Goal: Task Accomplishment & Management: Complete application form

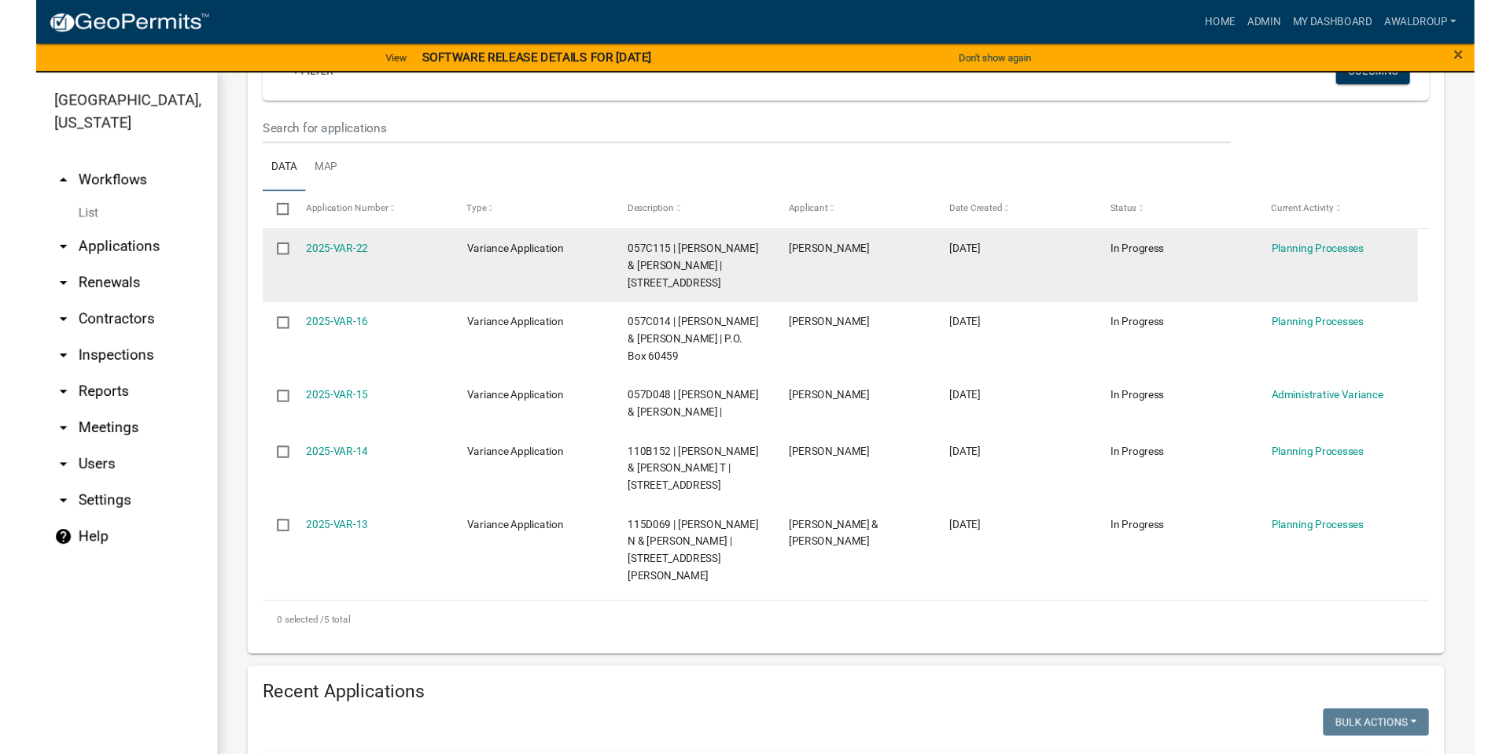
scroll to position [315, 0]
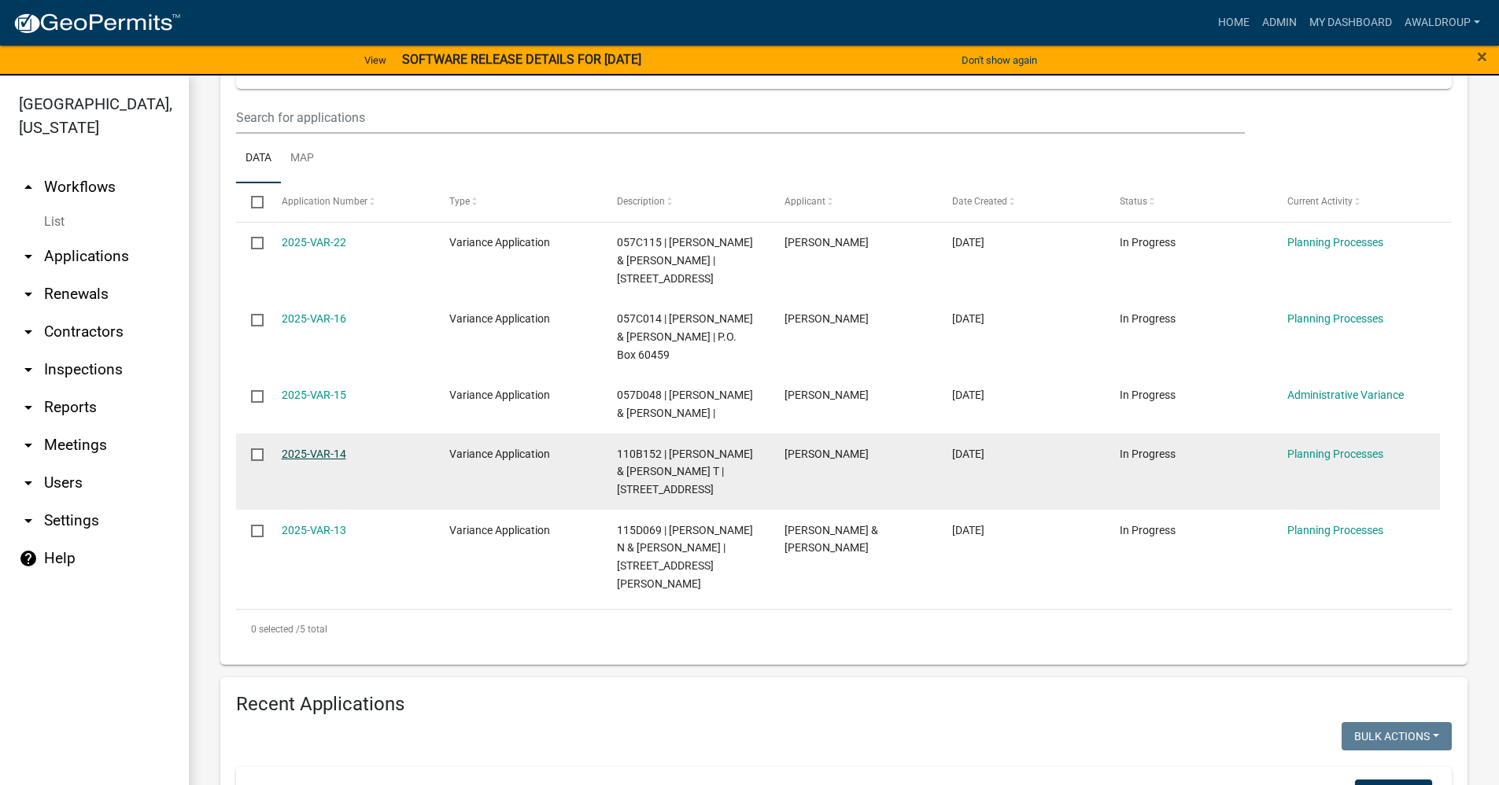
click at [334, 448] on link "2025-VAR-14" at bounding box center [314, 454] width 65 height 13
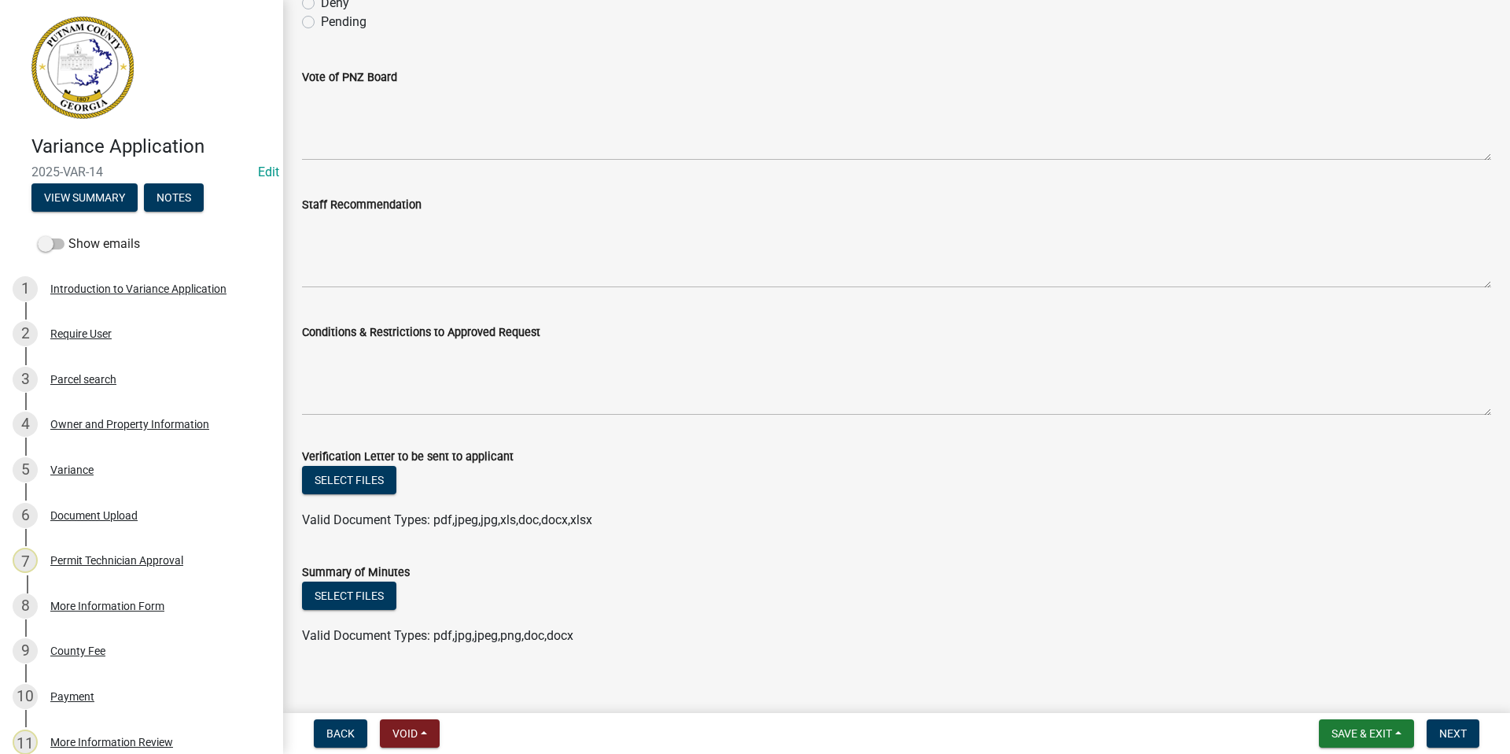
scroll to position [241, 0]
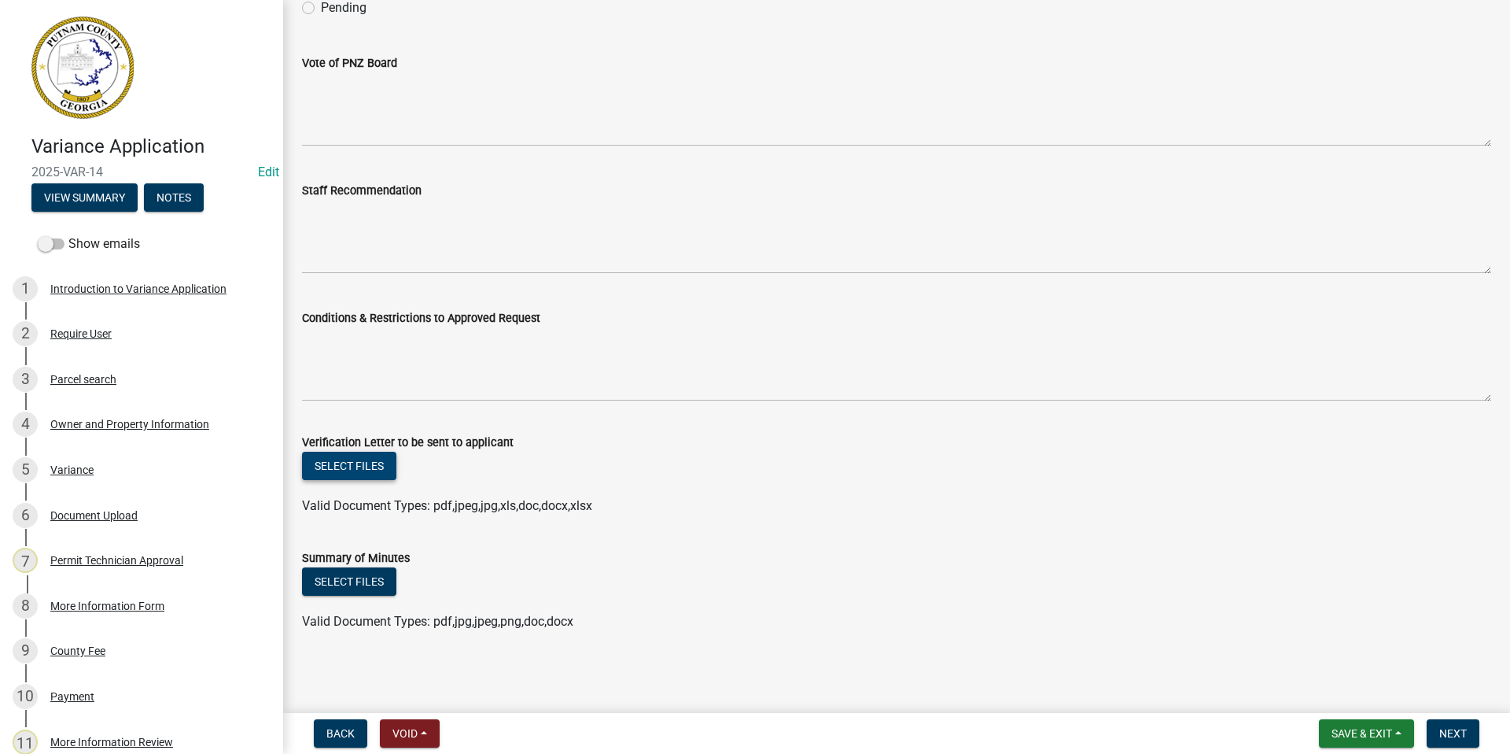
click at [356, 461] on button "Select files" at bounding box center [349, 466] width 94 height 28
click at [96, 425] on div "Owner and Property Information" at bounding box center [129, 423] width 159 height 11
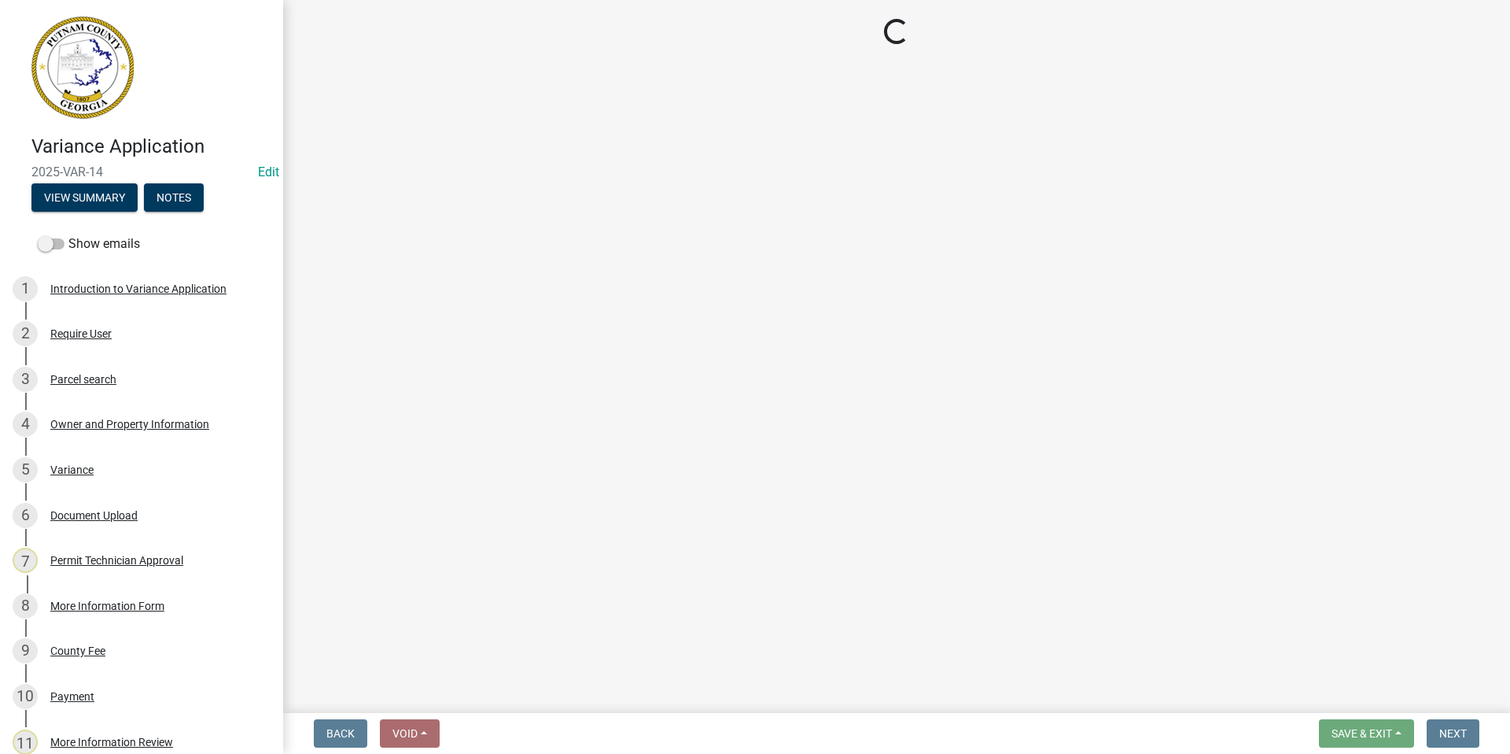
select select "78bfdc44-73ff-456e-a557-d4c99b9c08be"
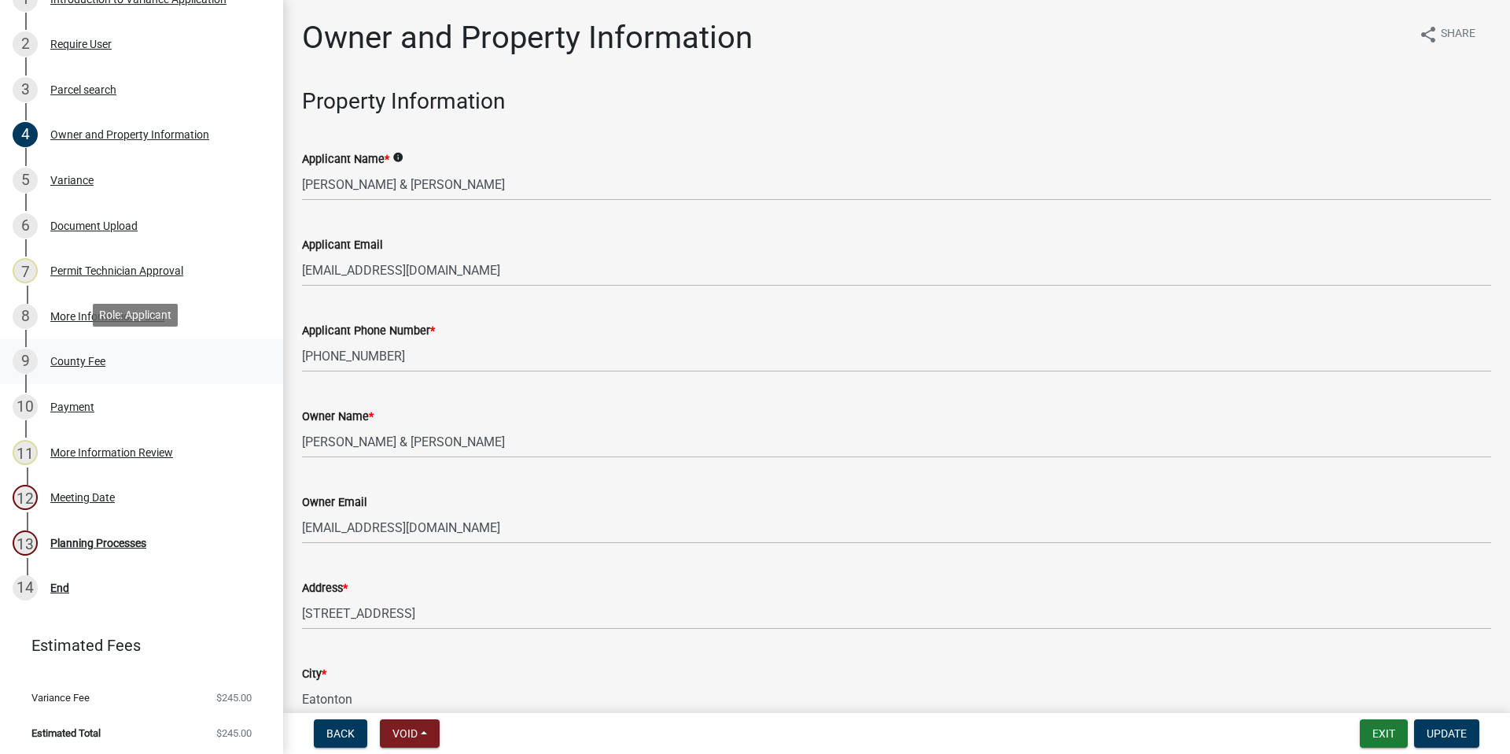
scroll to position [293, 0]
click at [87, 490] on div "Meeting Date" at bounding box center [82, 494] width 65 height 11
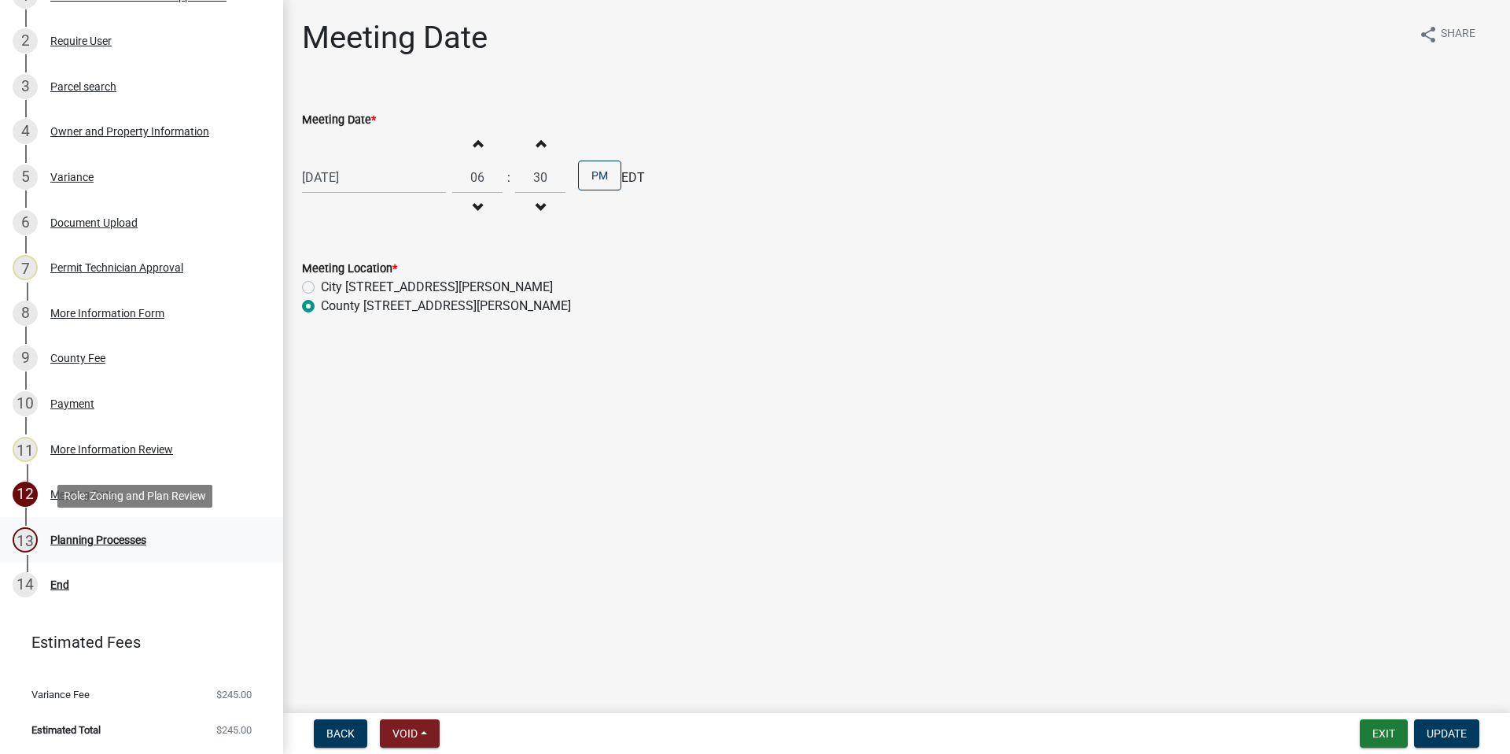
click at [84, 537] on div "Planning Processes" at bounding box center [98, 539] width 96 height 11
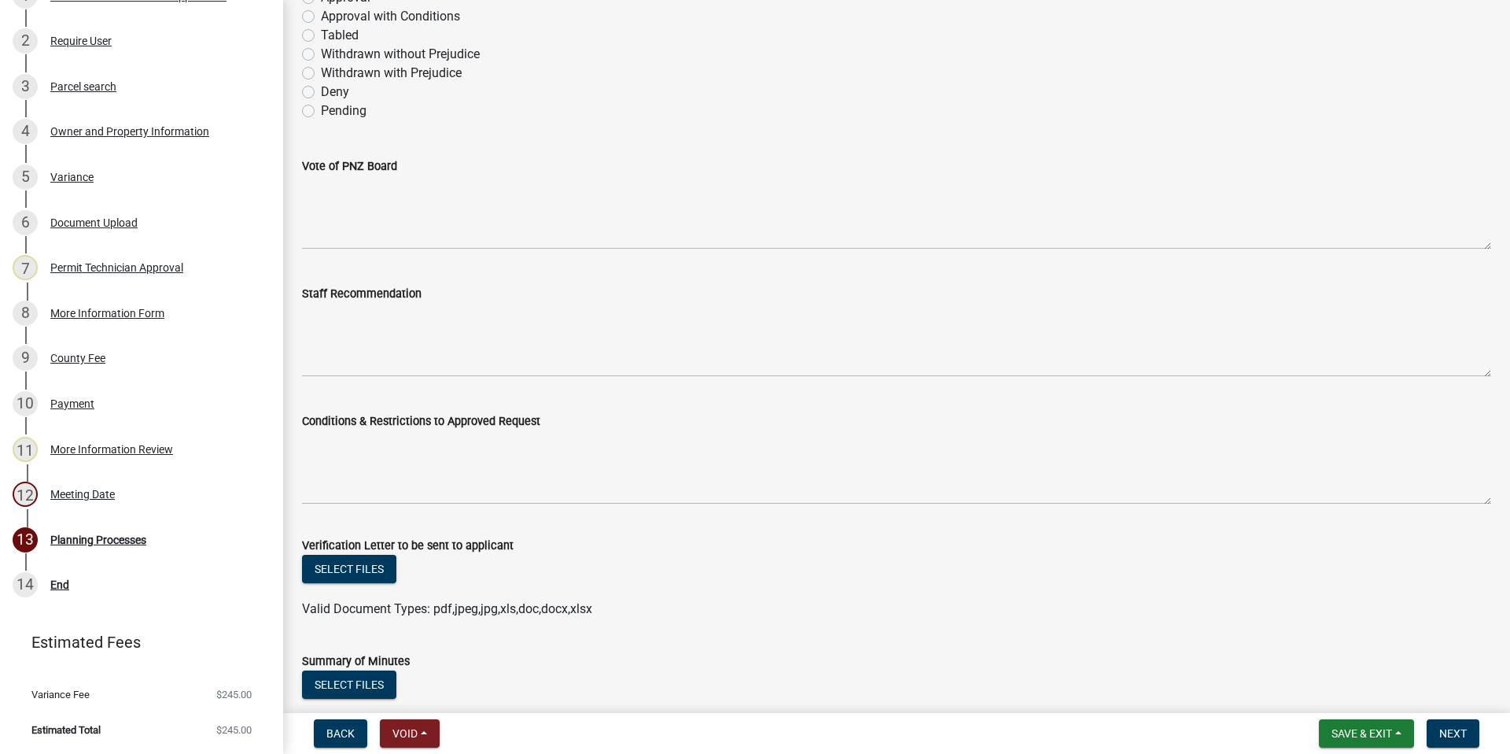
scroll to position [241, 0]
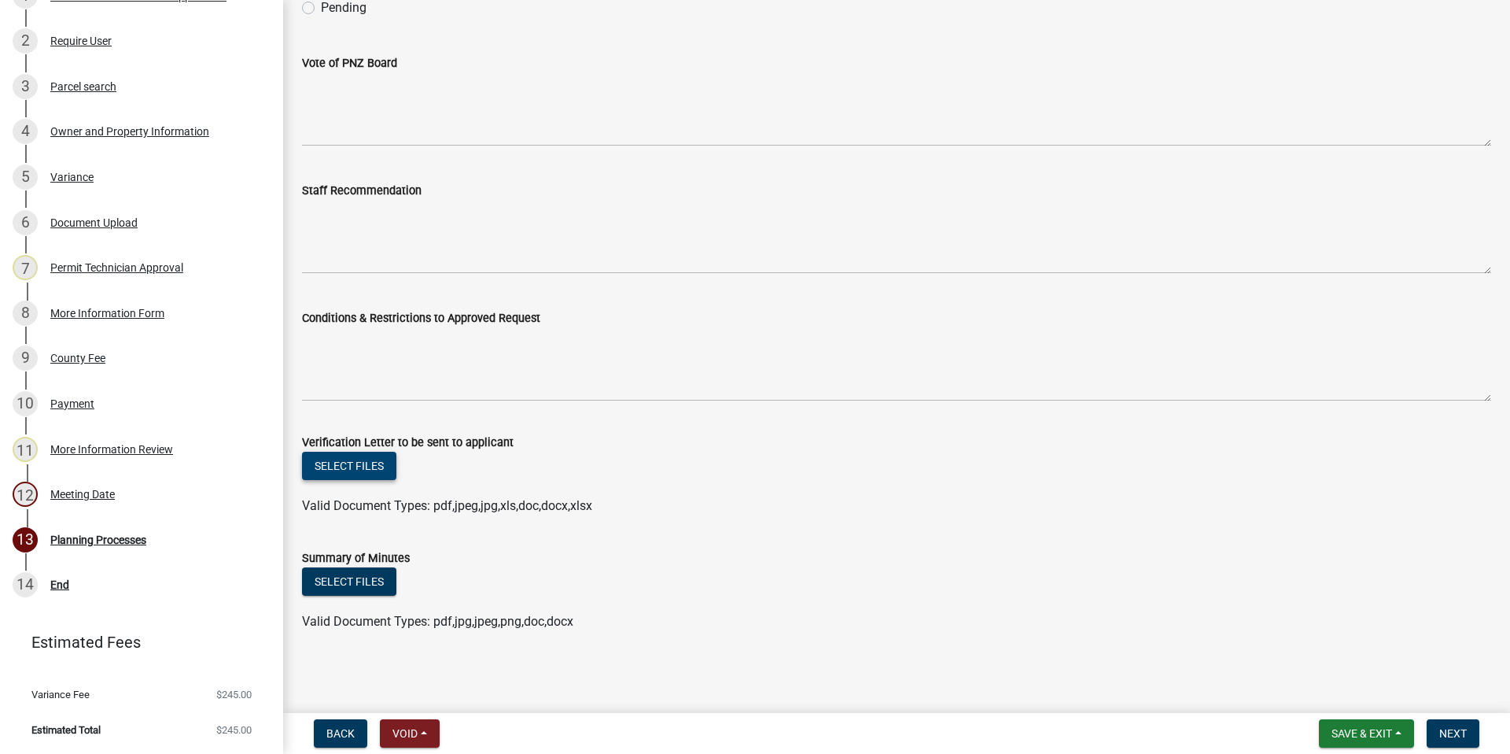
click at [354, 463] on button "Select files" at bounding box center [349, 466] width 94 height 28
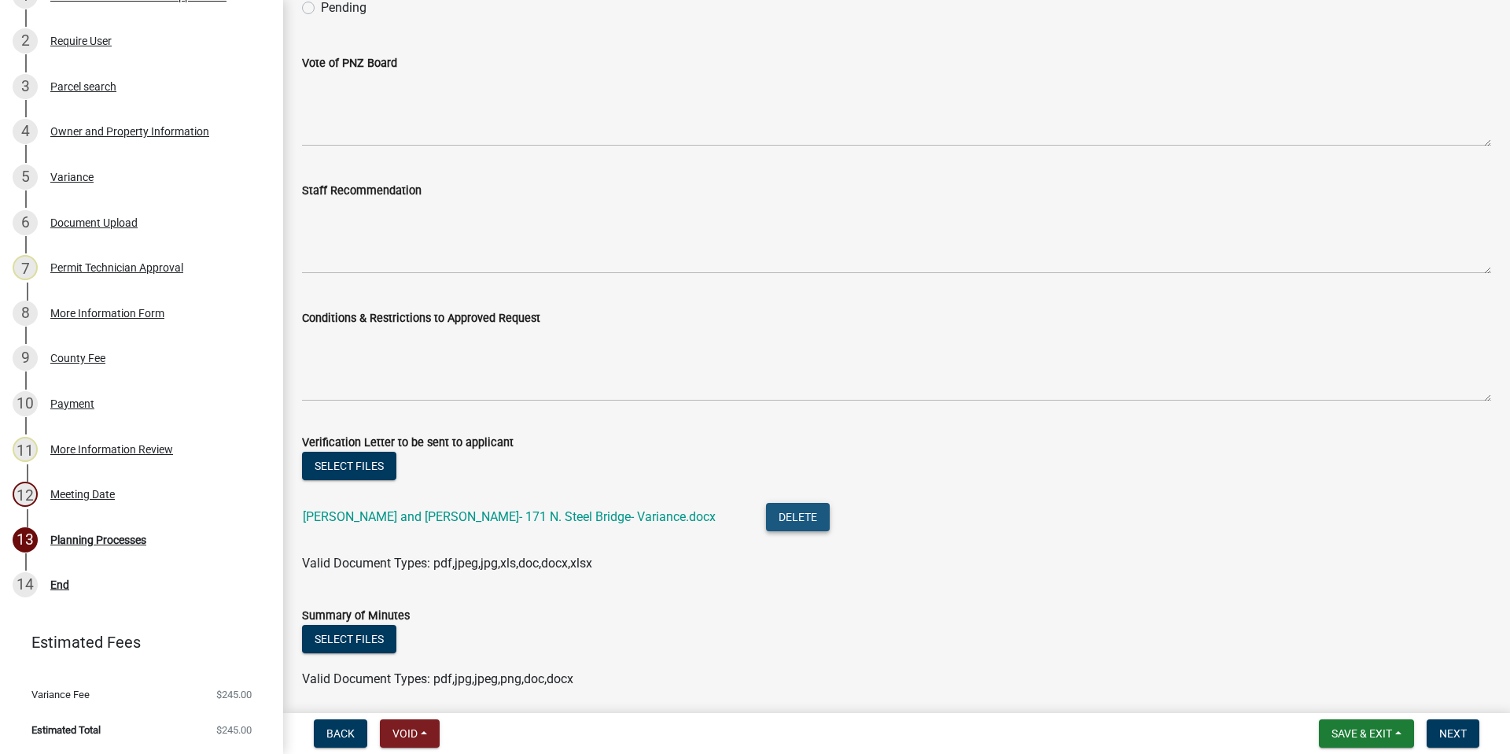
click at [766, 515] on button "Delete" at bounding box center [798, 517] width 64 height 28
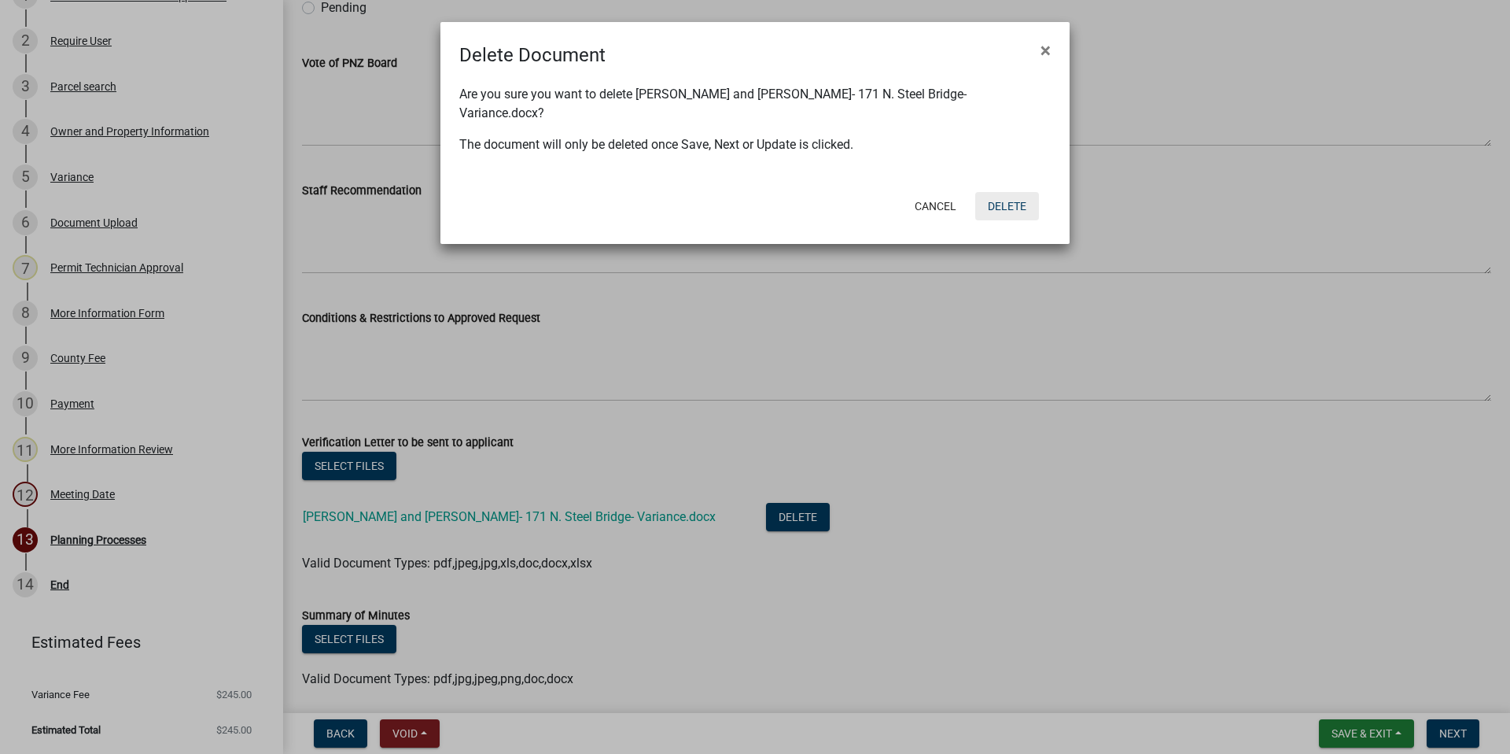
click at [1019, 192] on button "Delete" at bounding box center [1007, 206] width 64 height 28
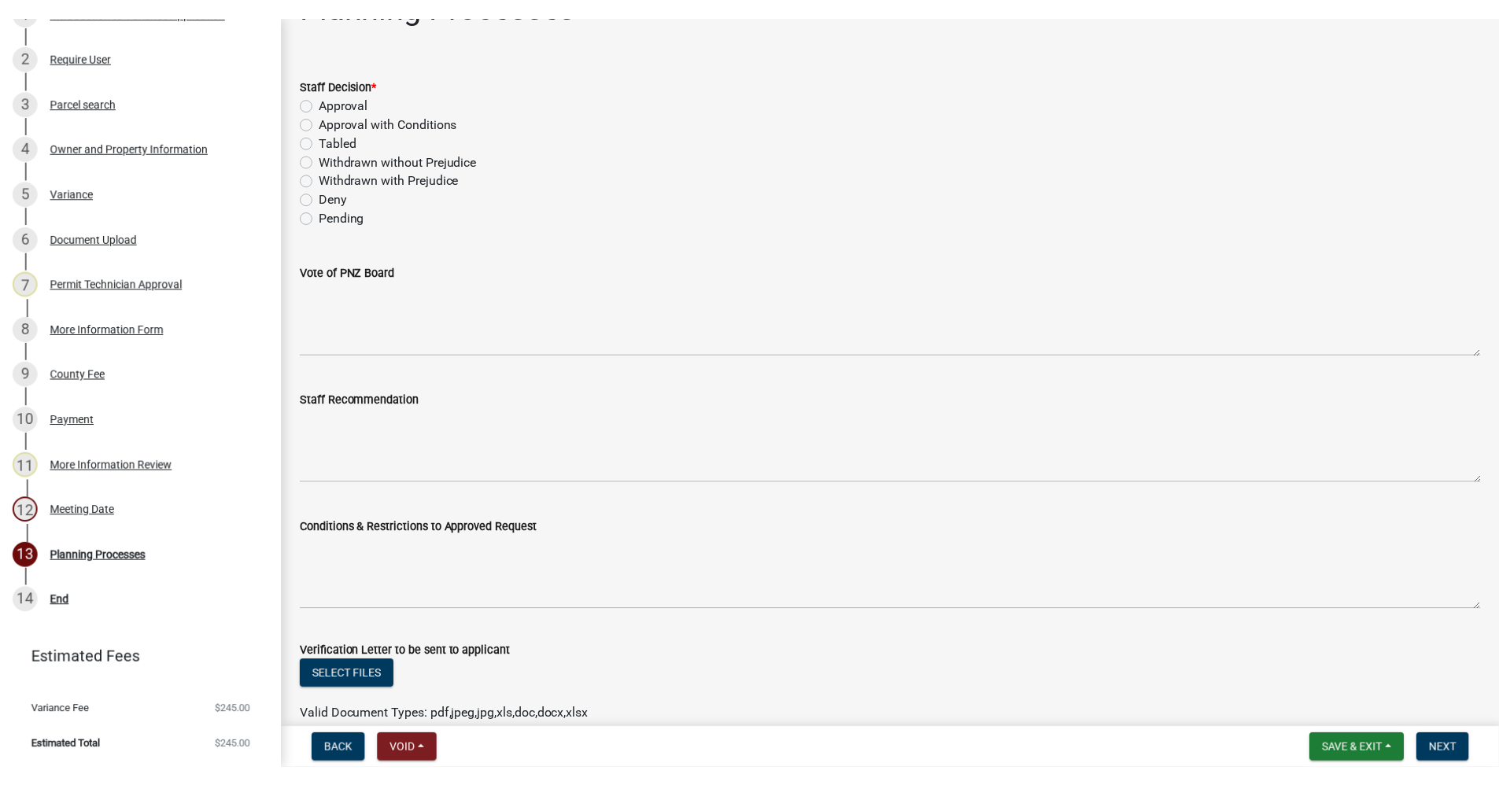
scroll to position [0, 0]
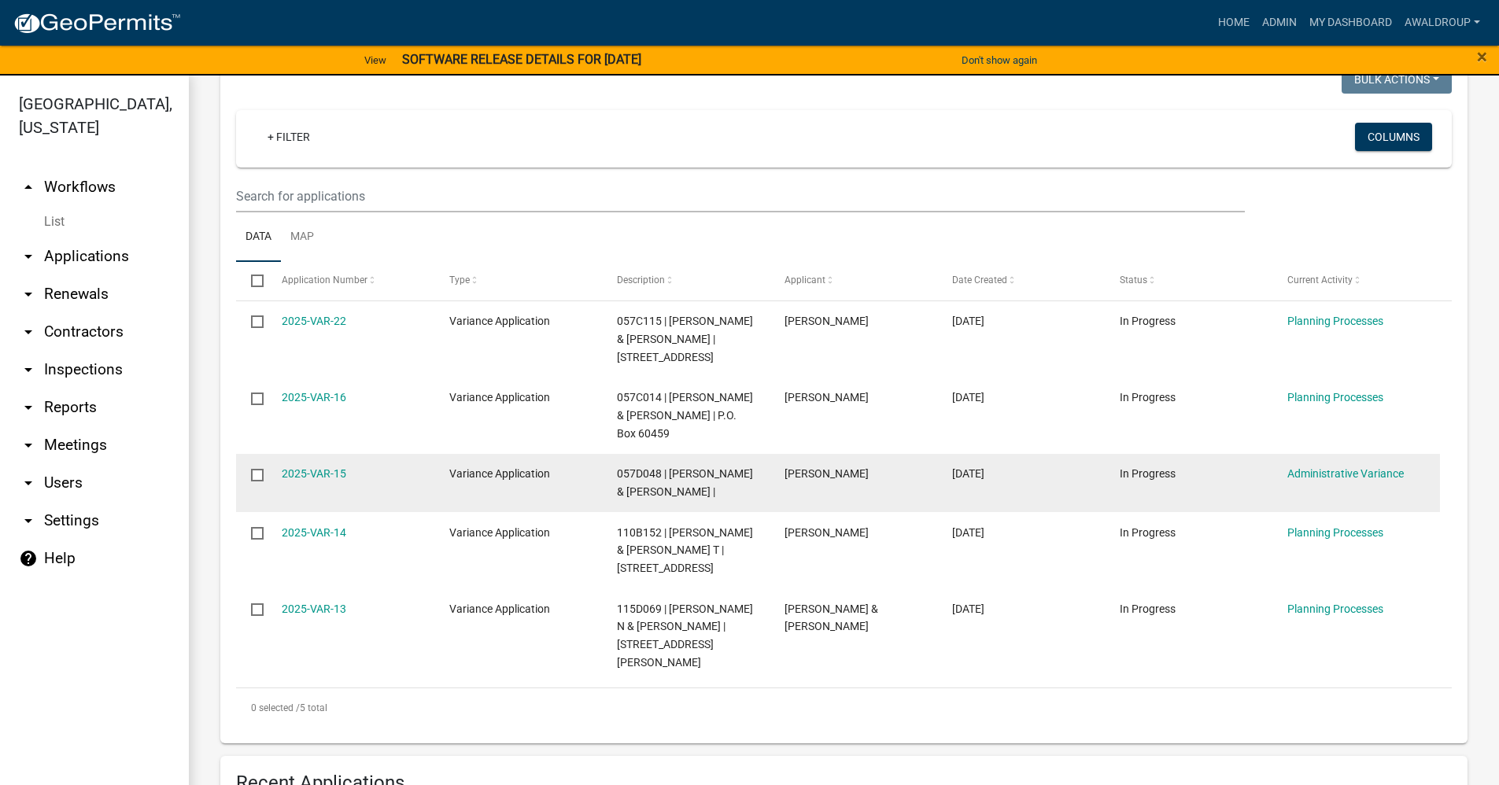
scroll to position [157, 0]
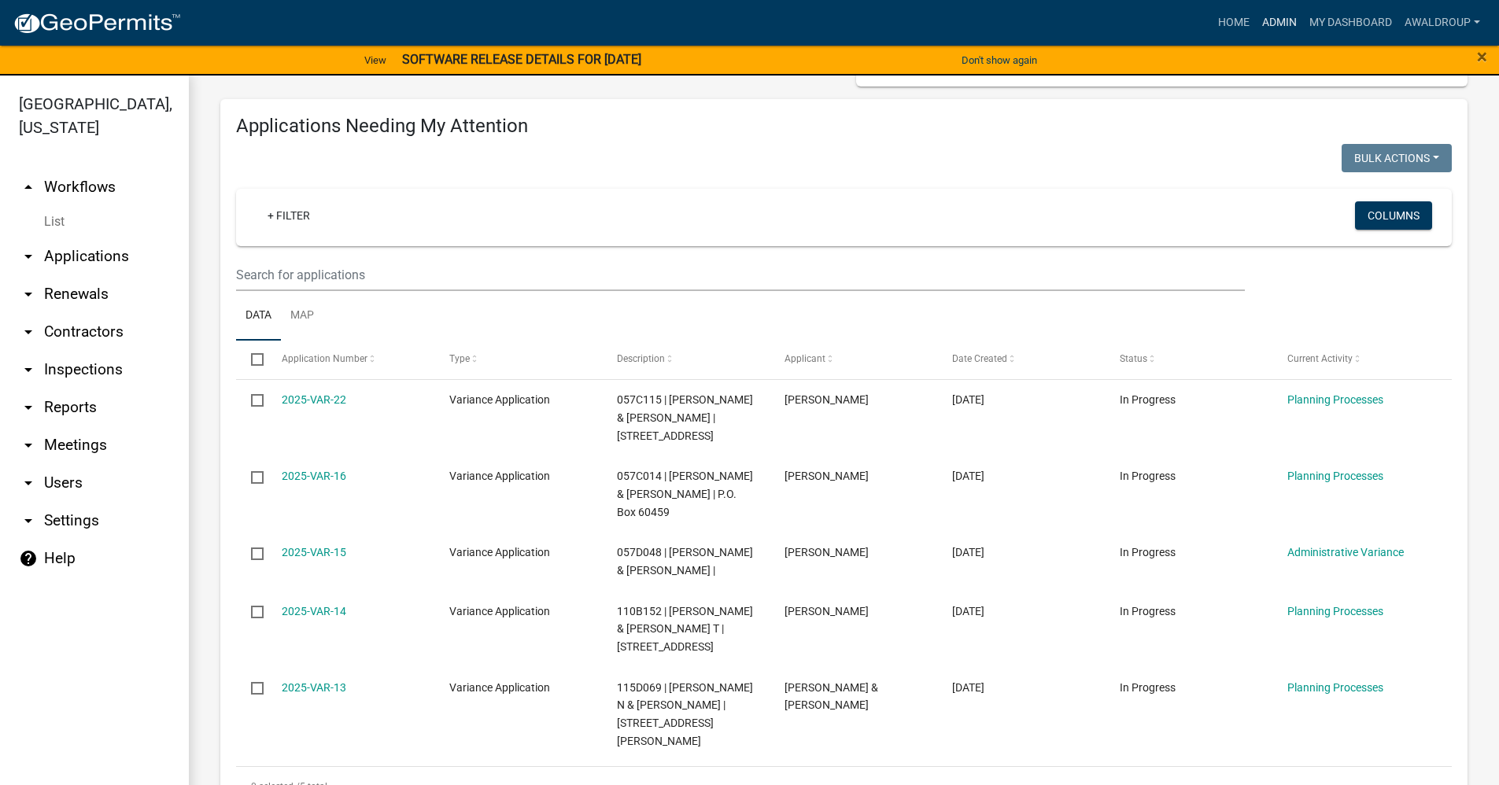
click at [1266, 20] on link "Admin" at bounding box center [1278, 23] width 47 height 30
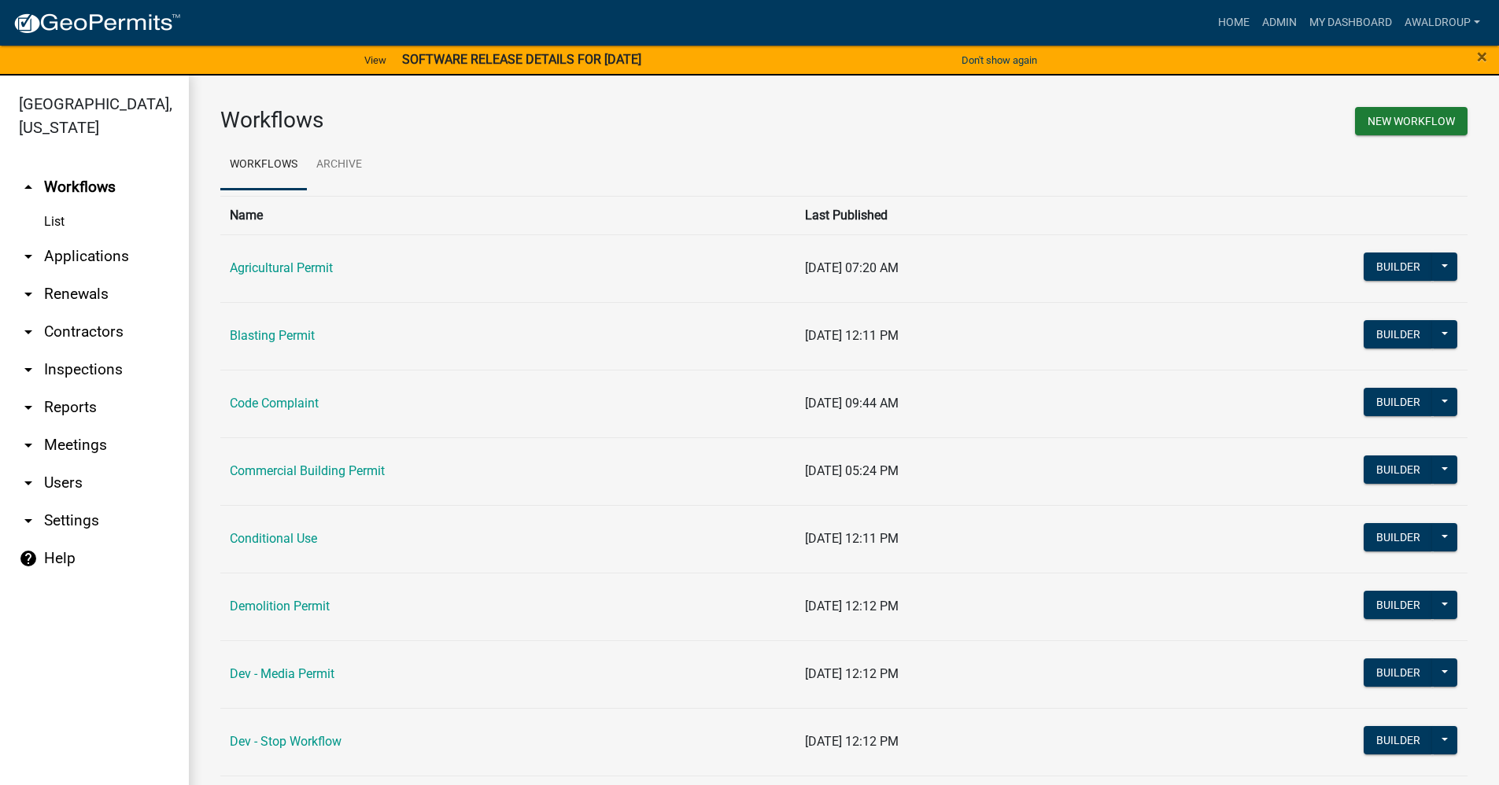
click at [89, 248] on link "arrow_drop_down Applications" at bounding box center [94, 257] width 189 height 38
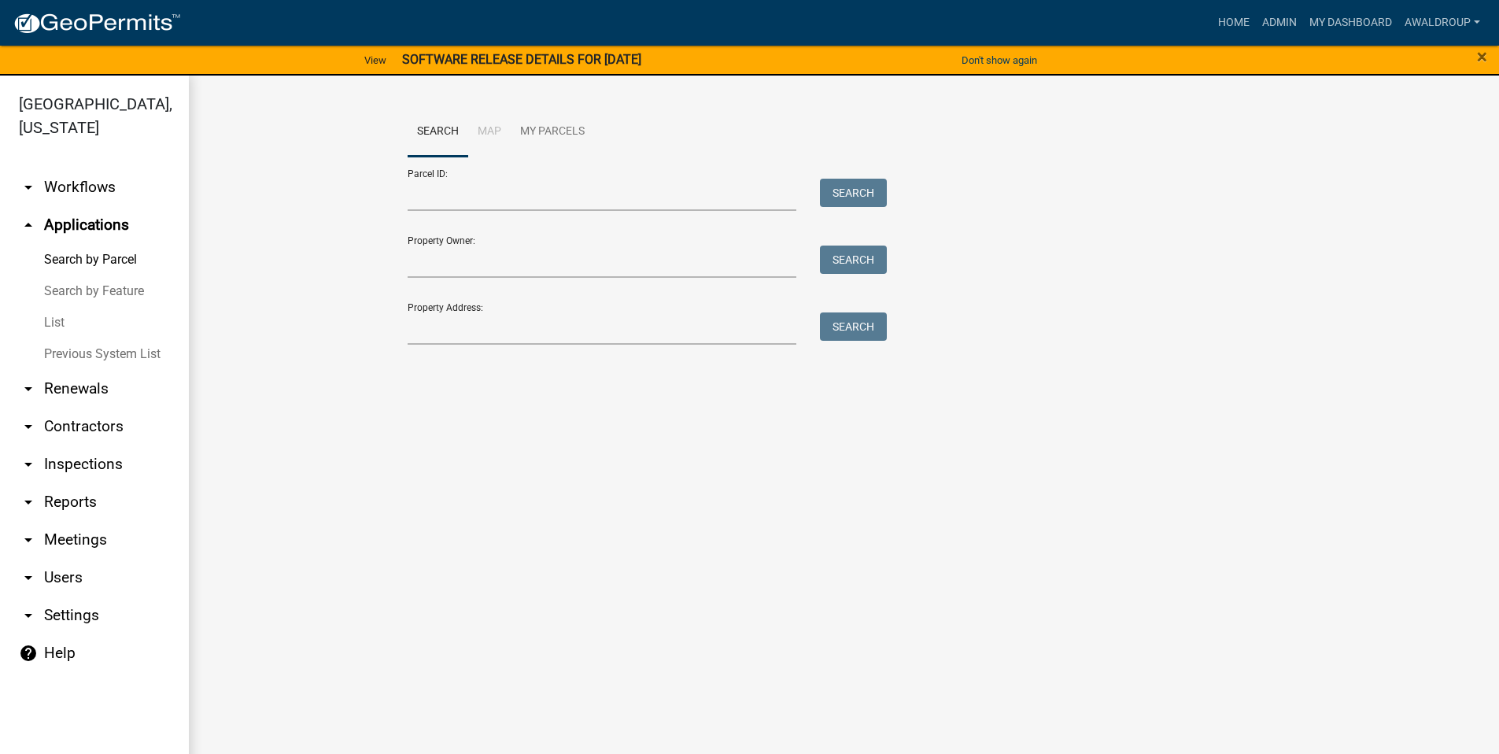
click at [431, 312] on div "Property Address: Search" at bounding box center [643, 317] width 472 height 54
click at [432, 322] on input "Property Address:" at bounding box center [601, 328] width 389 height 32
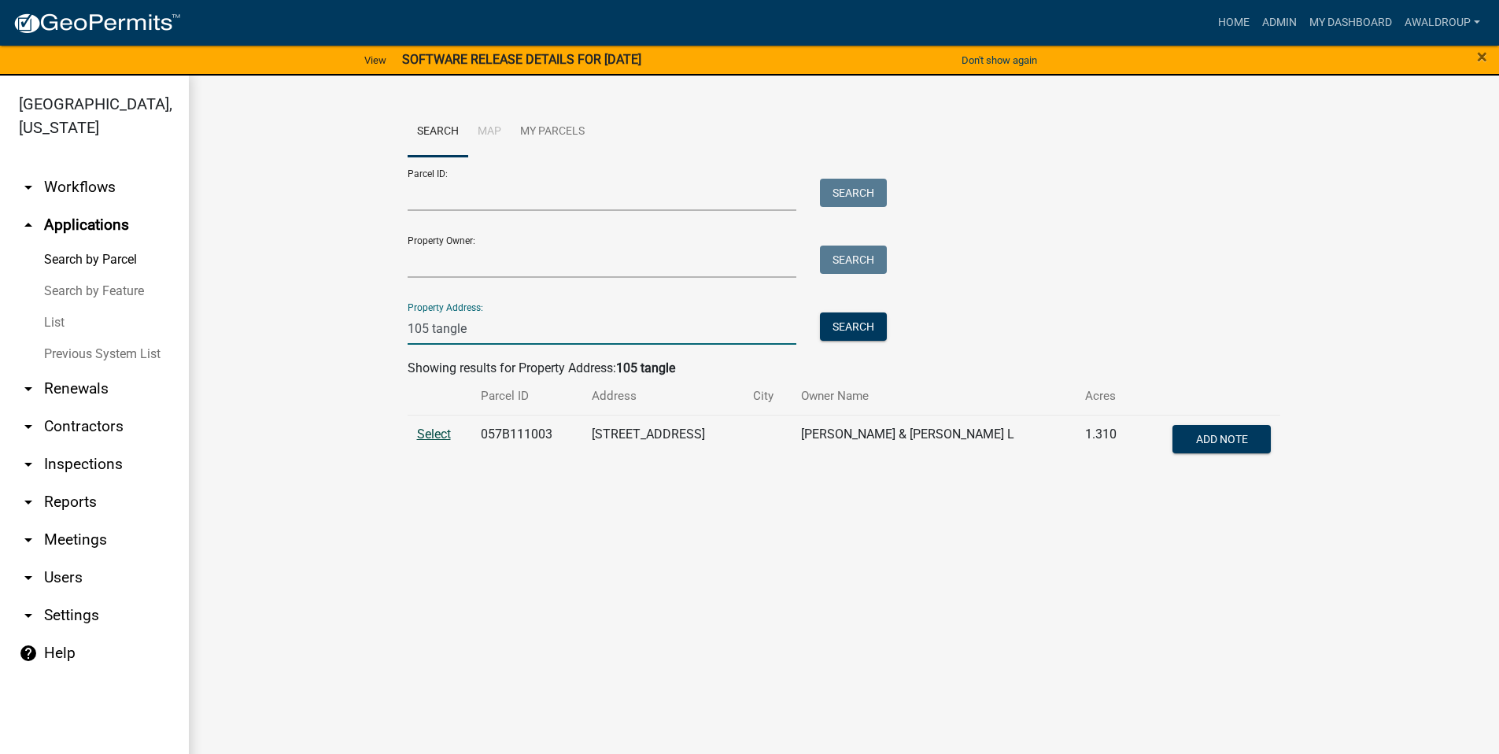
type input "105 tangle"
click at [436, 437] on span "Select" at bounding box center [434, 433] width 34 height 15
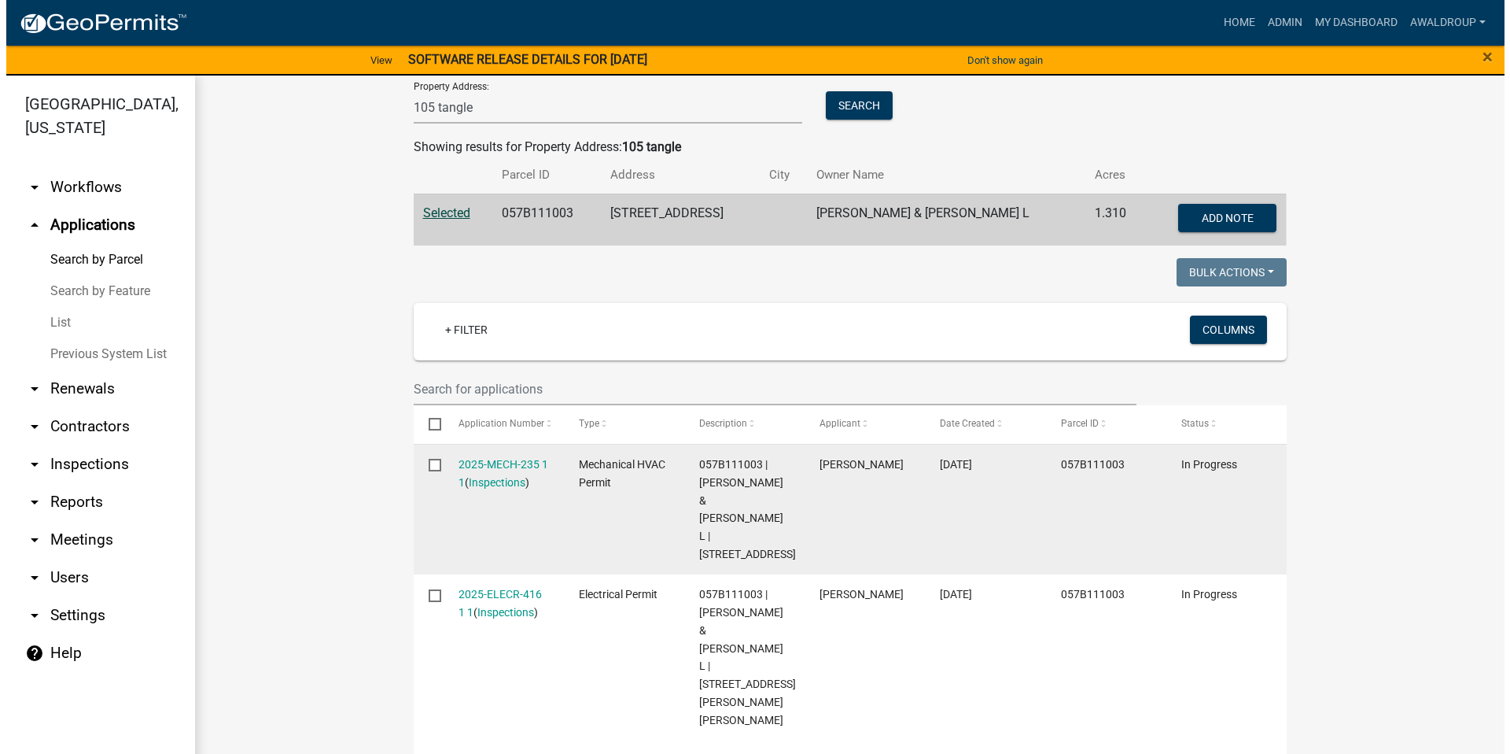
scroll to position [236, 0]
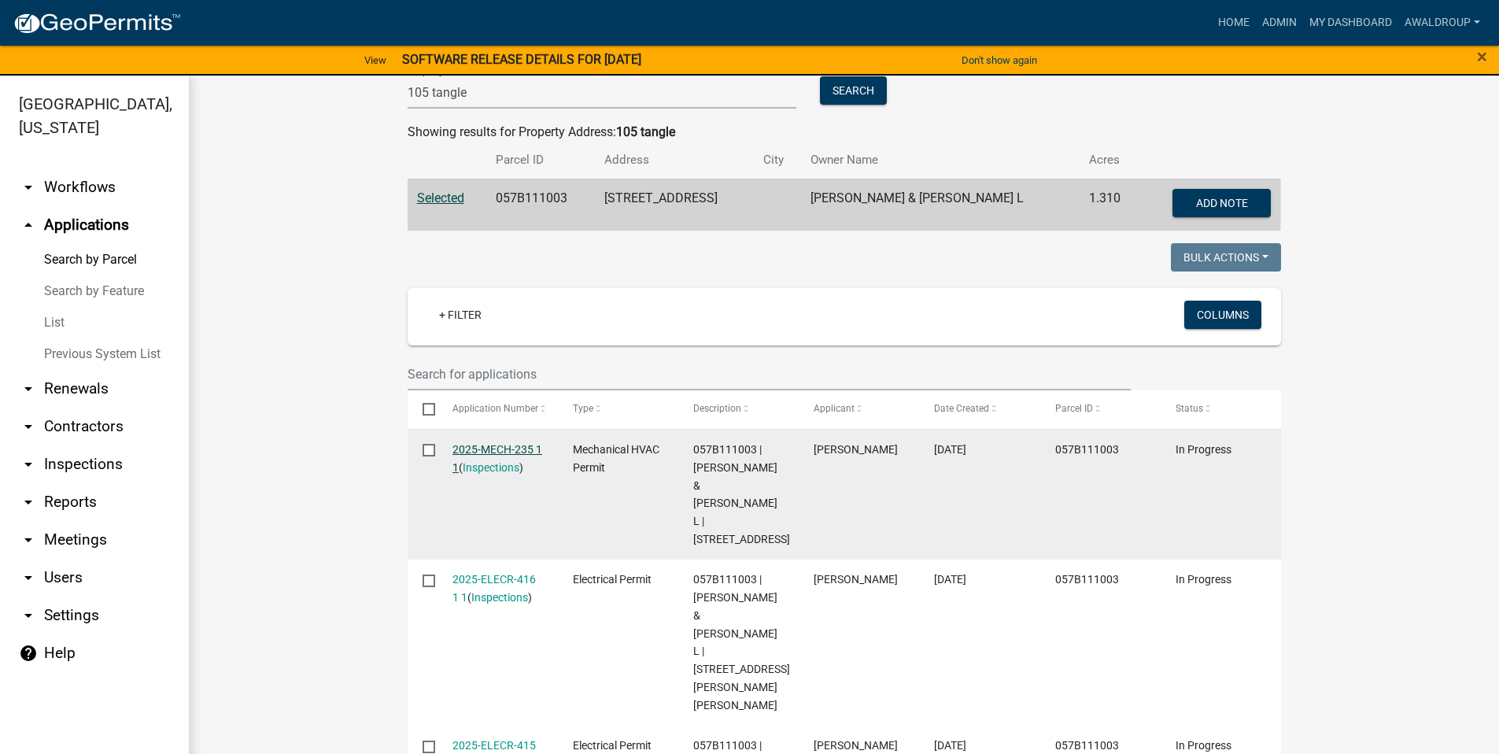
click at [506, 448] on link "2025-MECH-235 1 1" at bounding box center [497, 458] width 90 height 31
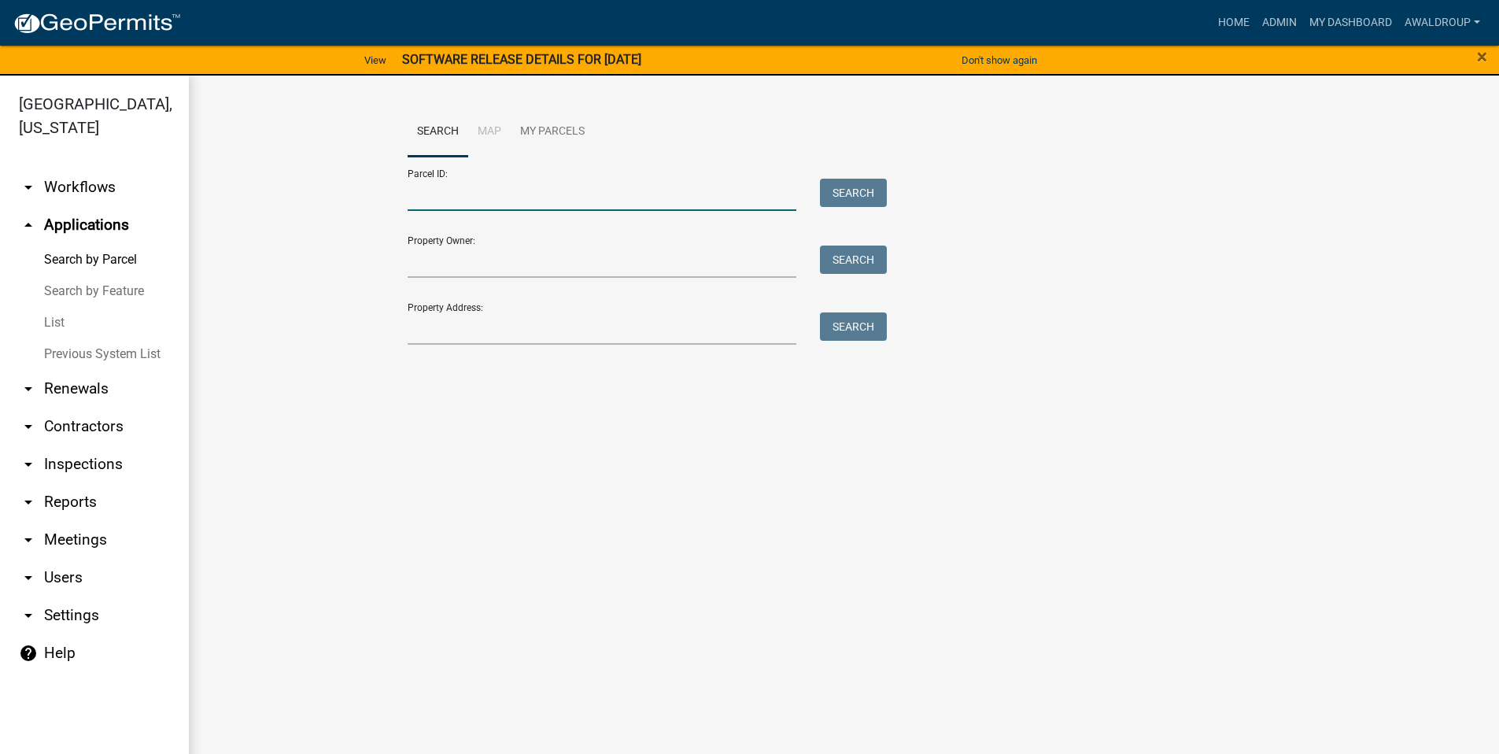
click at [455, 183] on input "Parcel ID:" at bounding box center [601, 195] width 389 height 32
click at [456, 324] on input "Property Address:" at bounding box center [601, 328] width 389 height 32
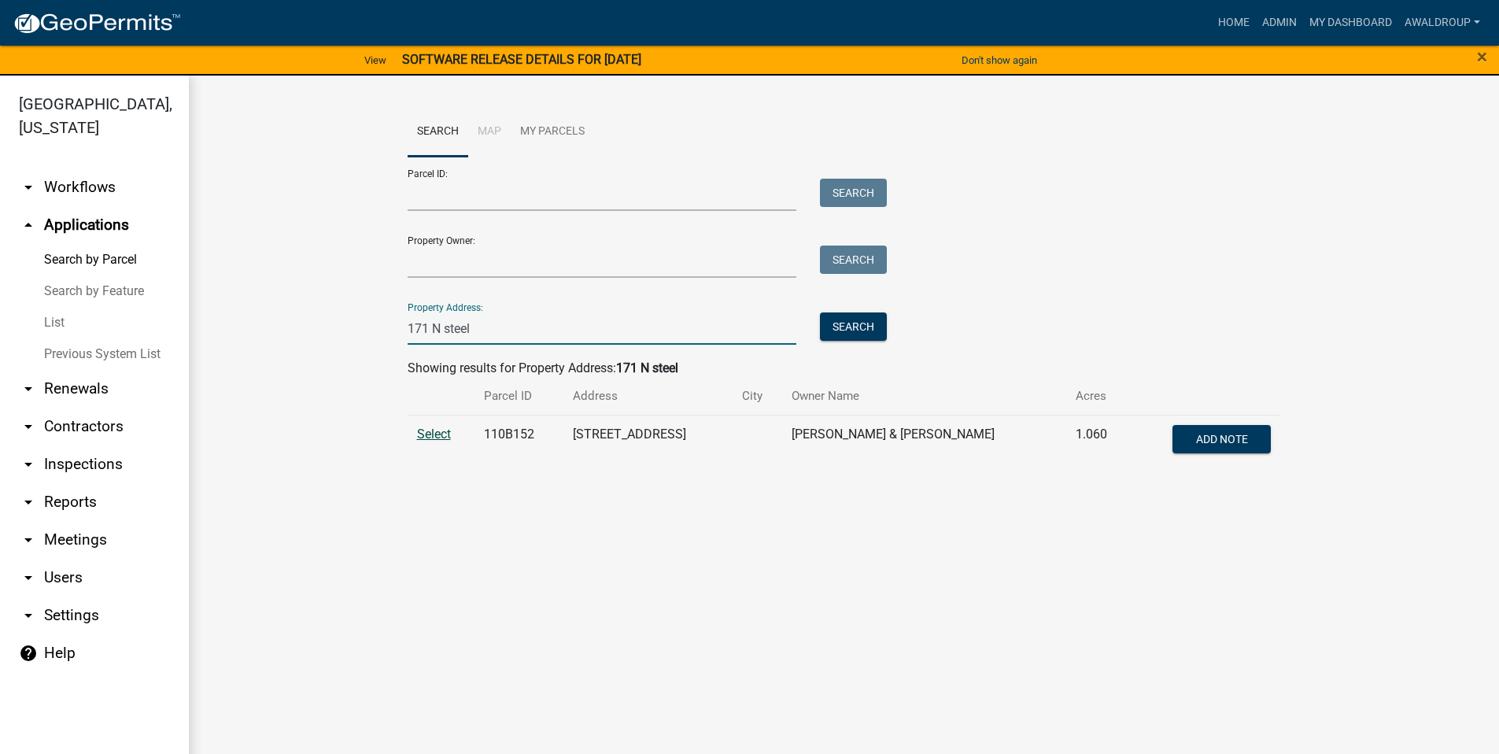
type input "171 N steel"
click at [429, 434] on span "Select" at bounding box center [434, 433] width 34 height 15
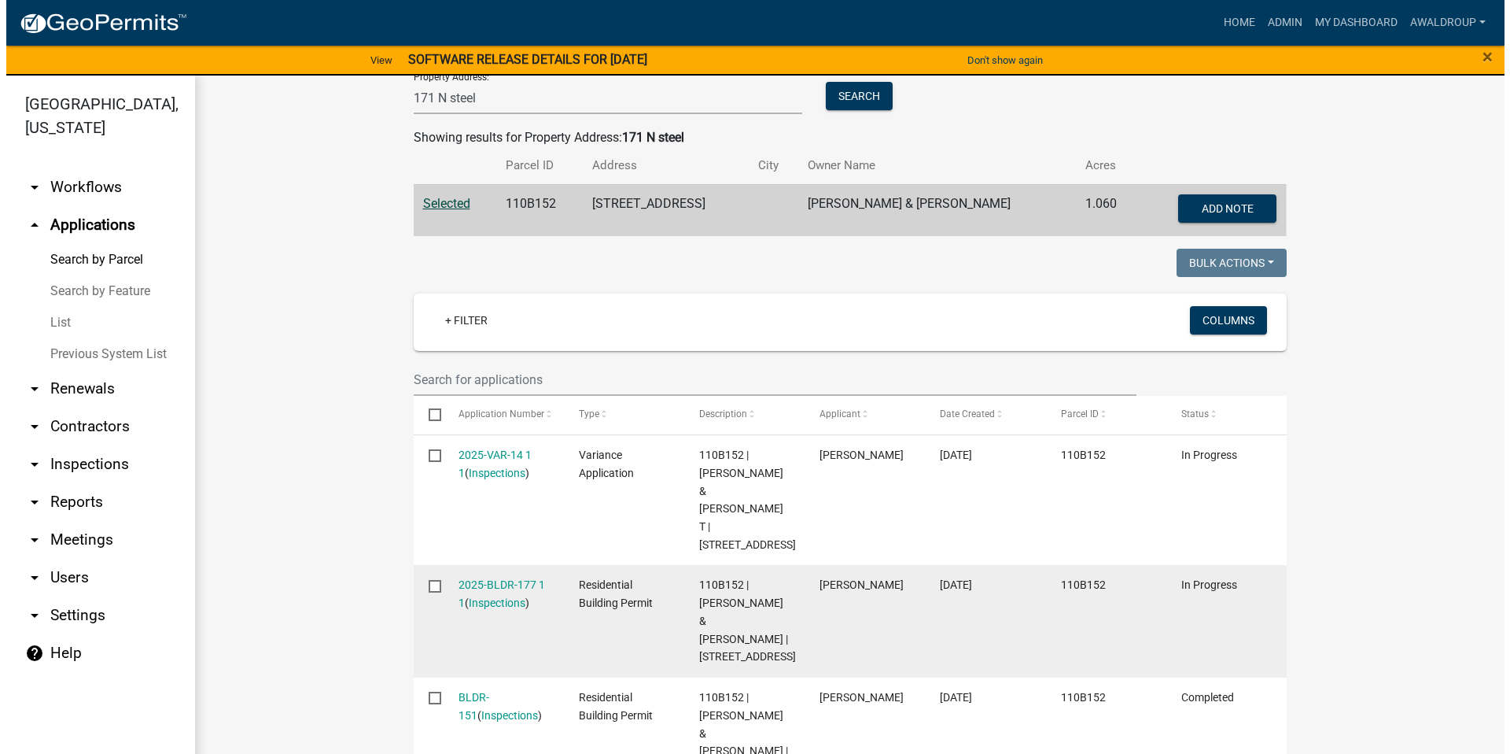
scroll to position [236, 0]
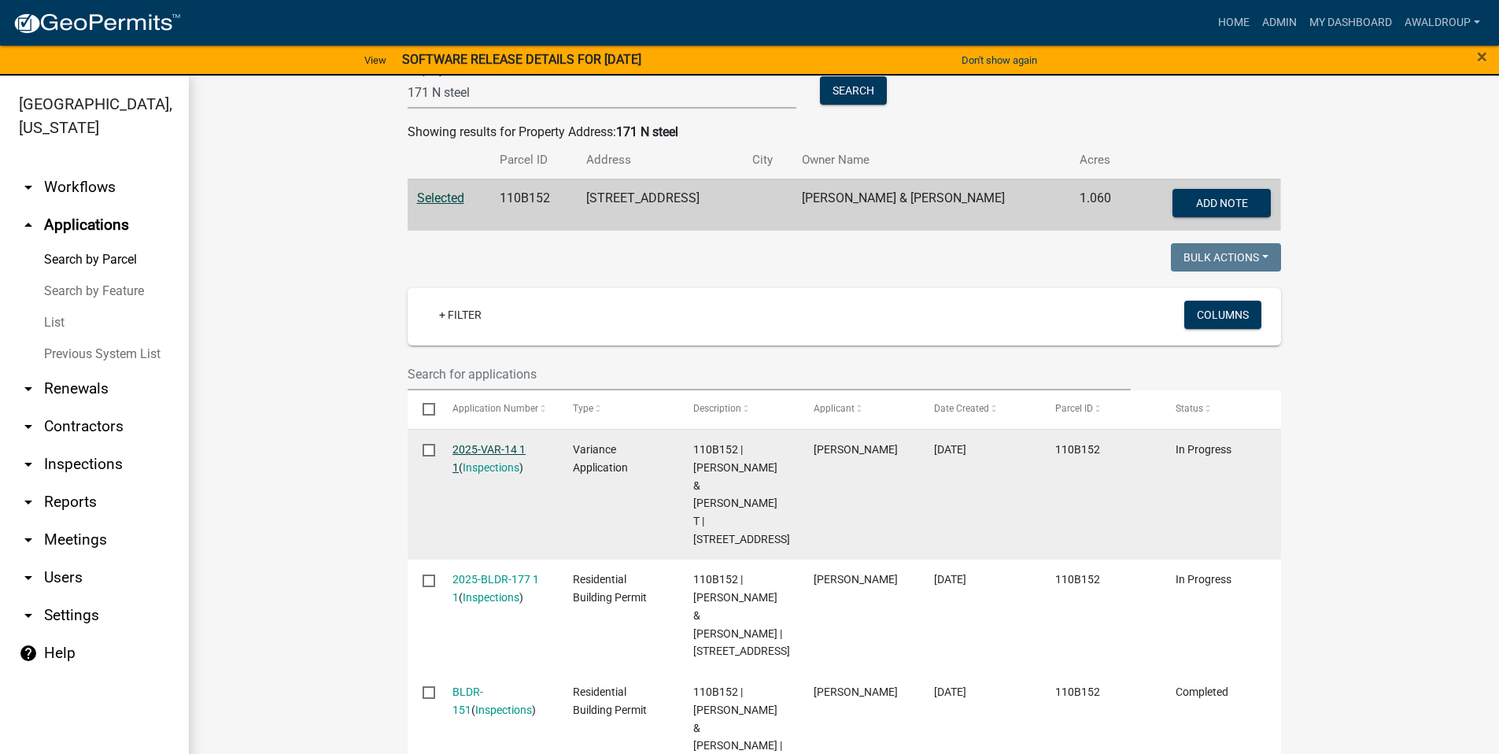
click at [504, 444] on link "2025-VAR-14 1 1" at bounding box center [488, 458] width 73 height 31
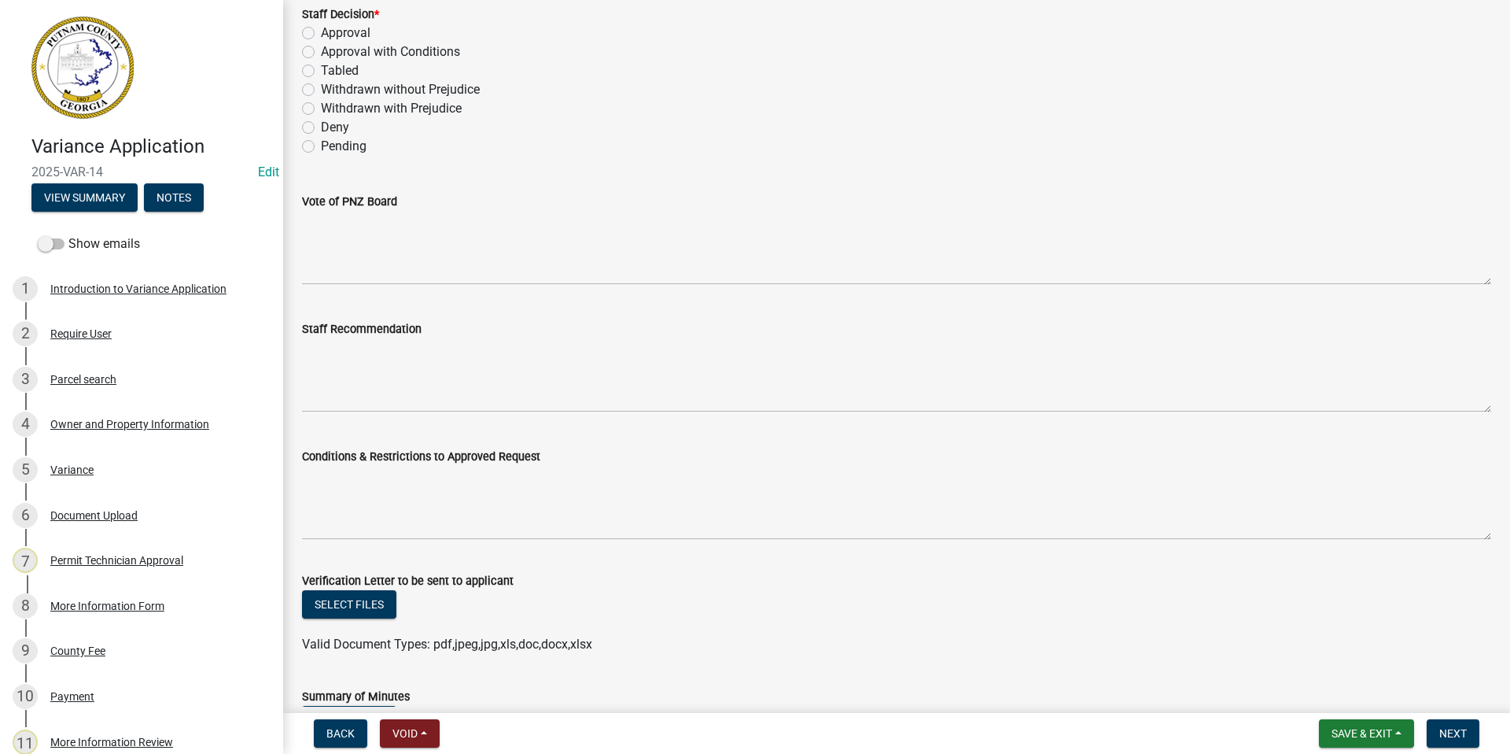
scroll to position [241, 0]
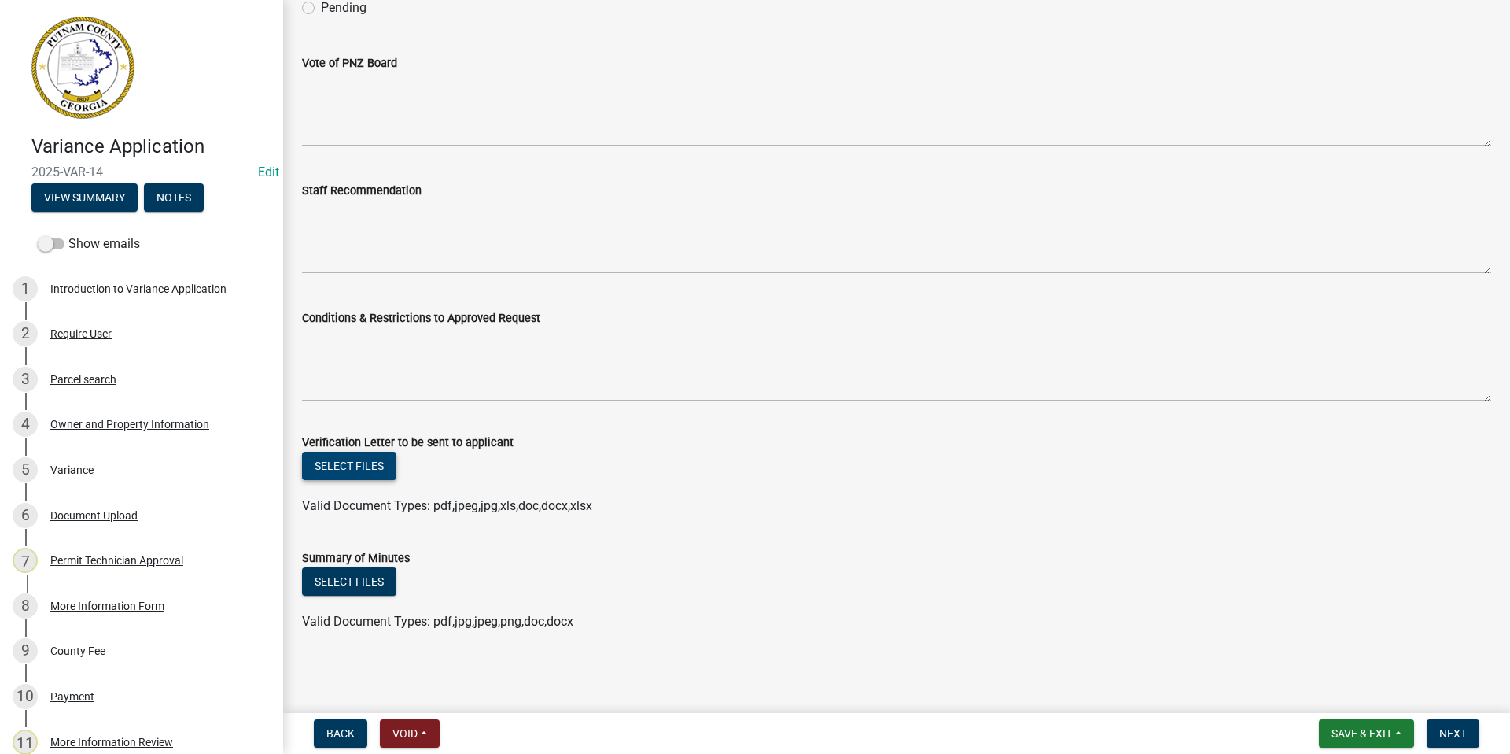
click at [355, 465] on button "Select files" at bounding box center [349, 466] width 94 height 28
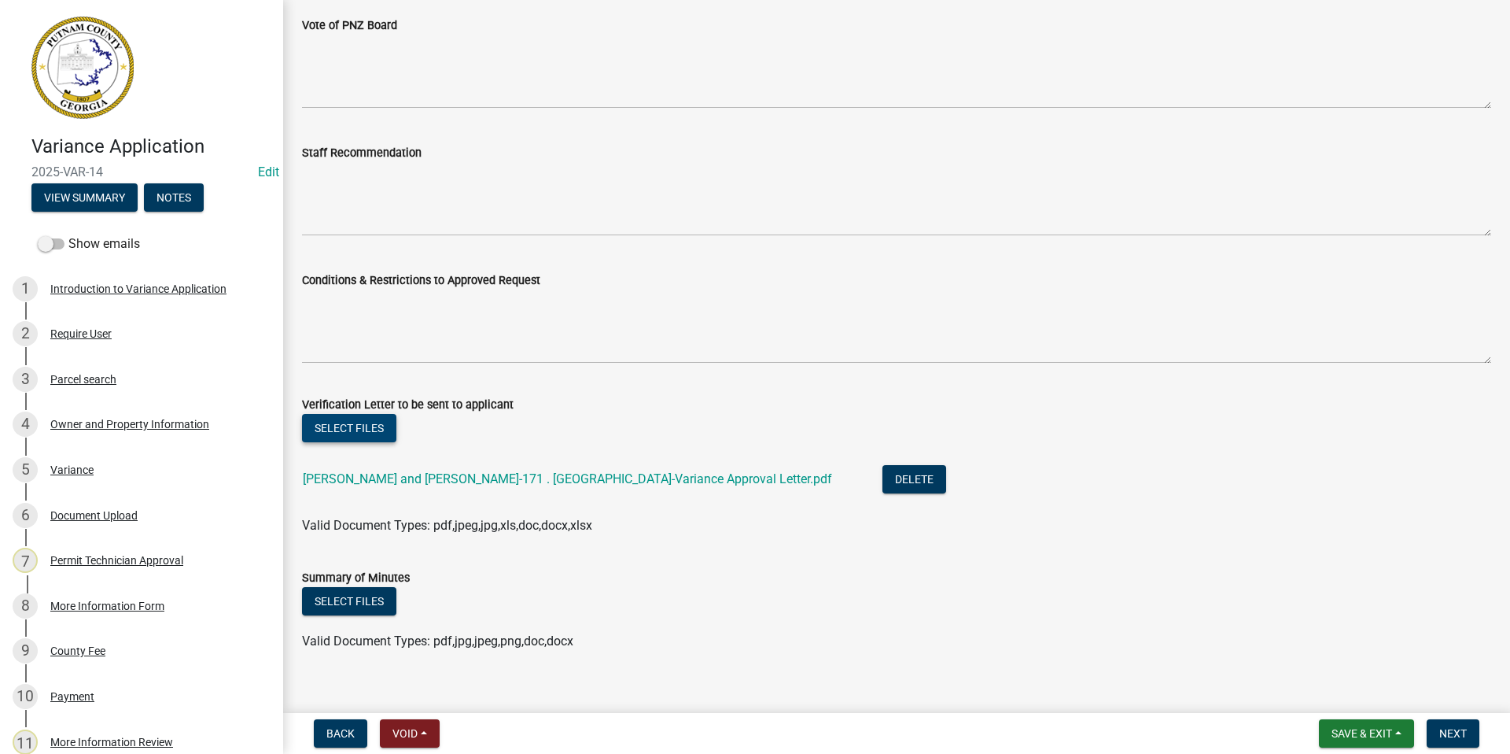
scroll to position [298, 0]
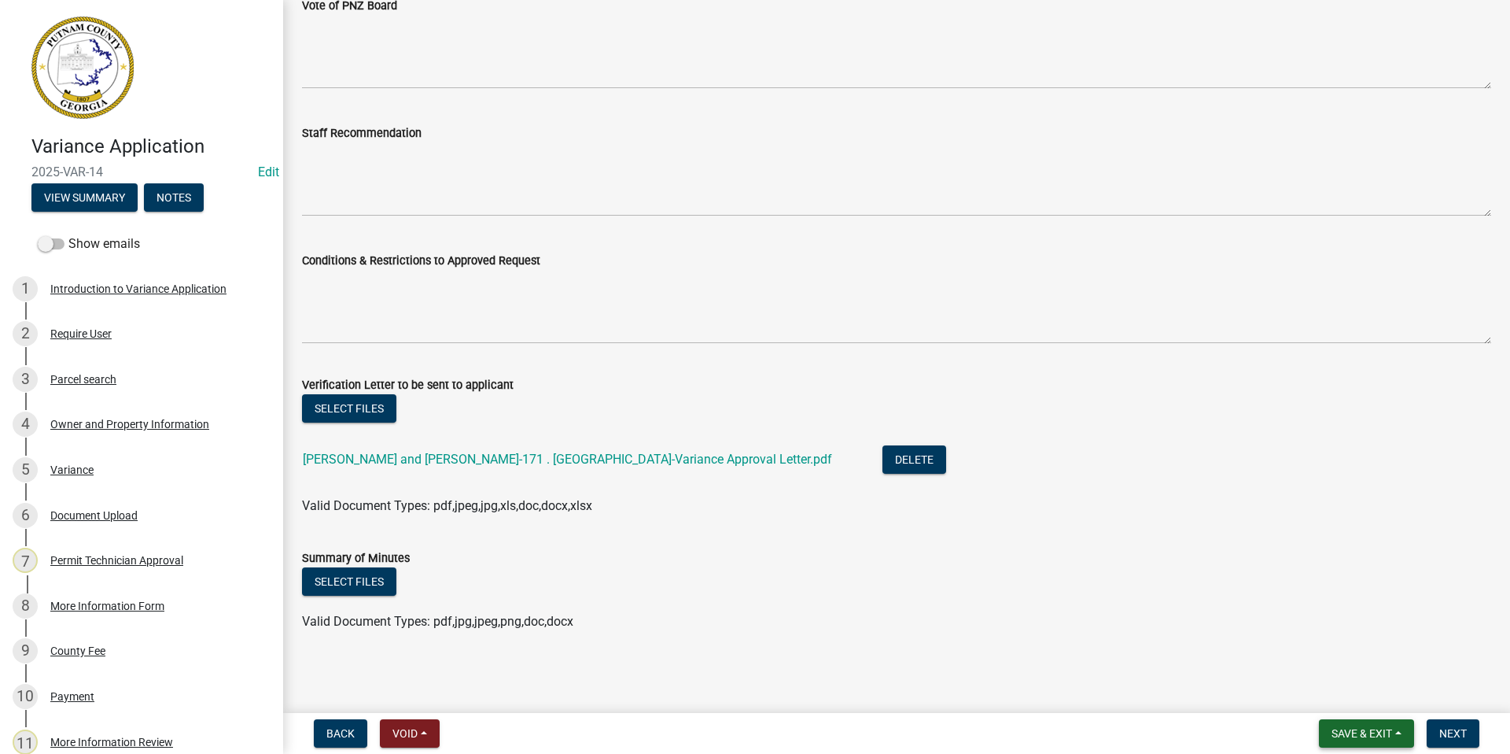
click at [1360, 729] on span "Save & Exit" at bounding box center [1362, 733] width 61 height 13
click at [1332, 691] on button "Save & Exit" at bounding box center [1352, 692] width 126 height 38
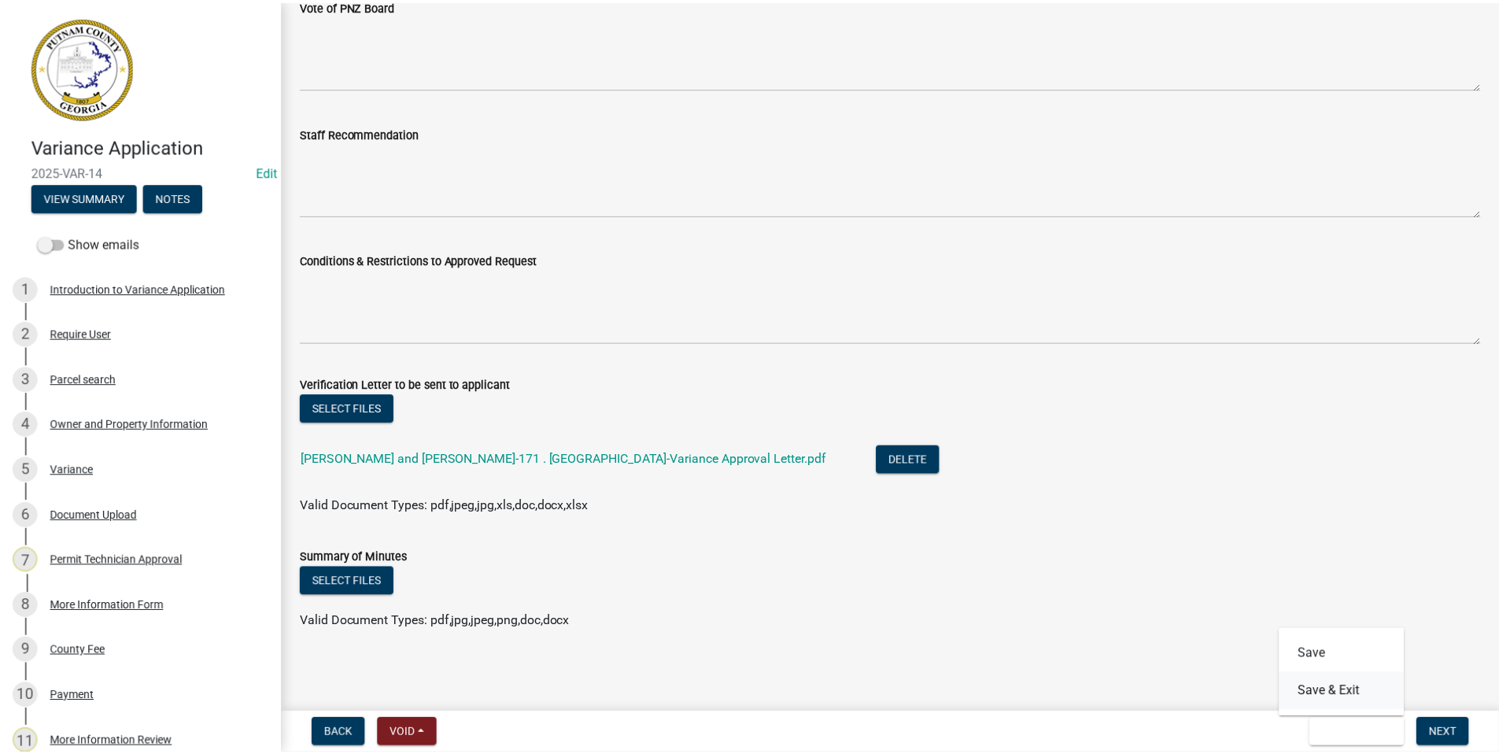
scroll to position [0, 0]
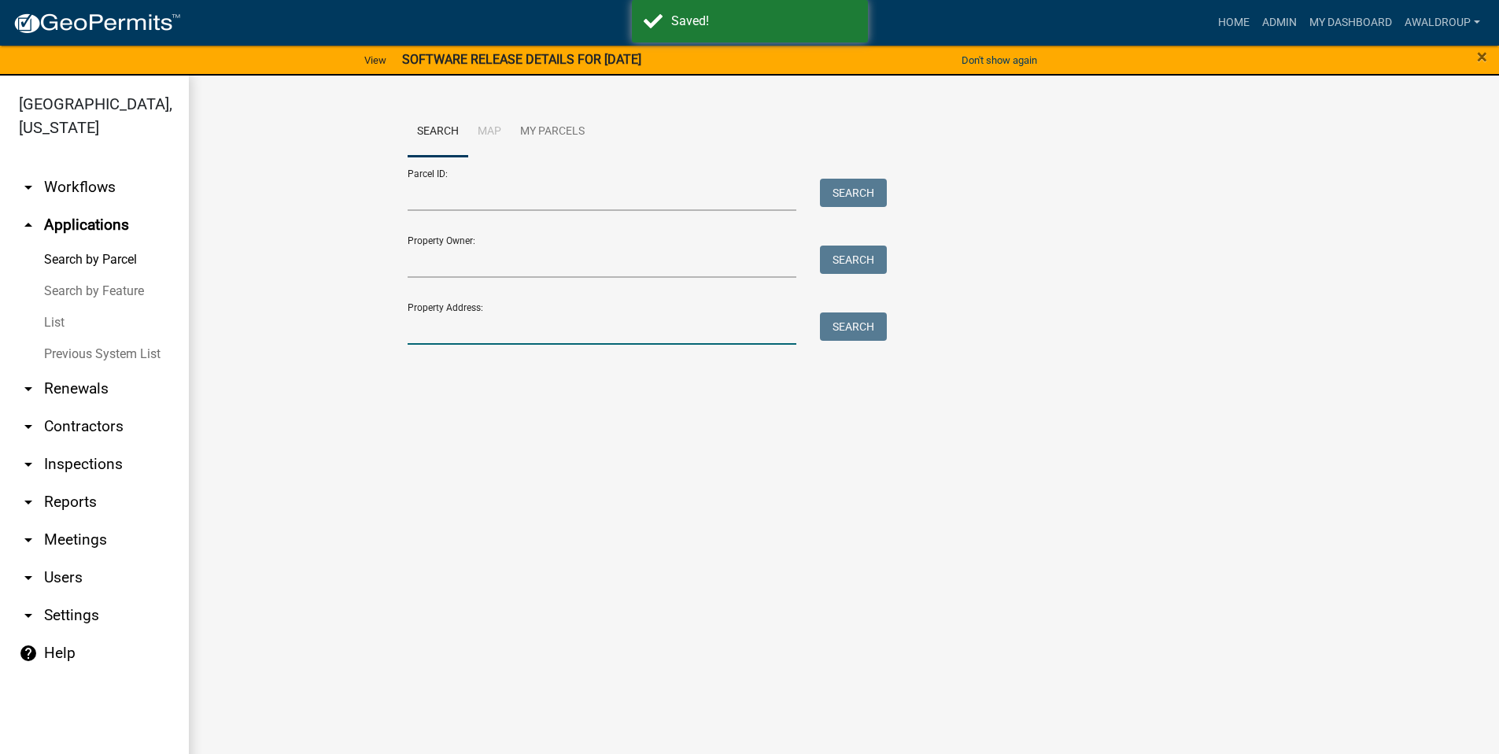
click at [493, 328] on input "Property Address:" at bounding box center [601, 328] width 389 height 32
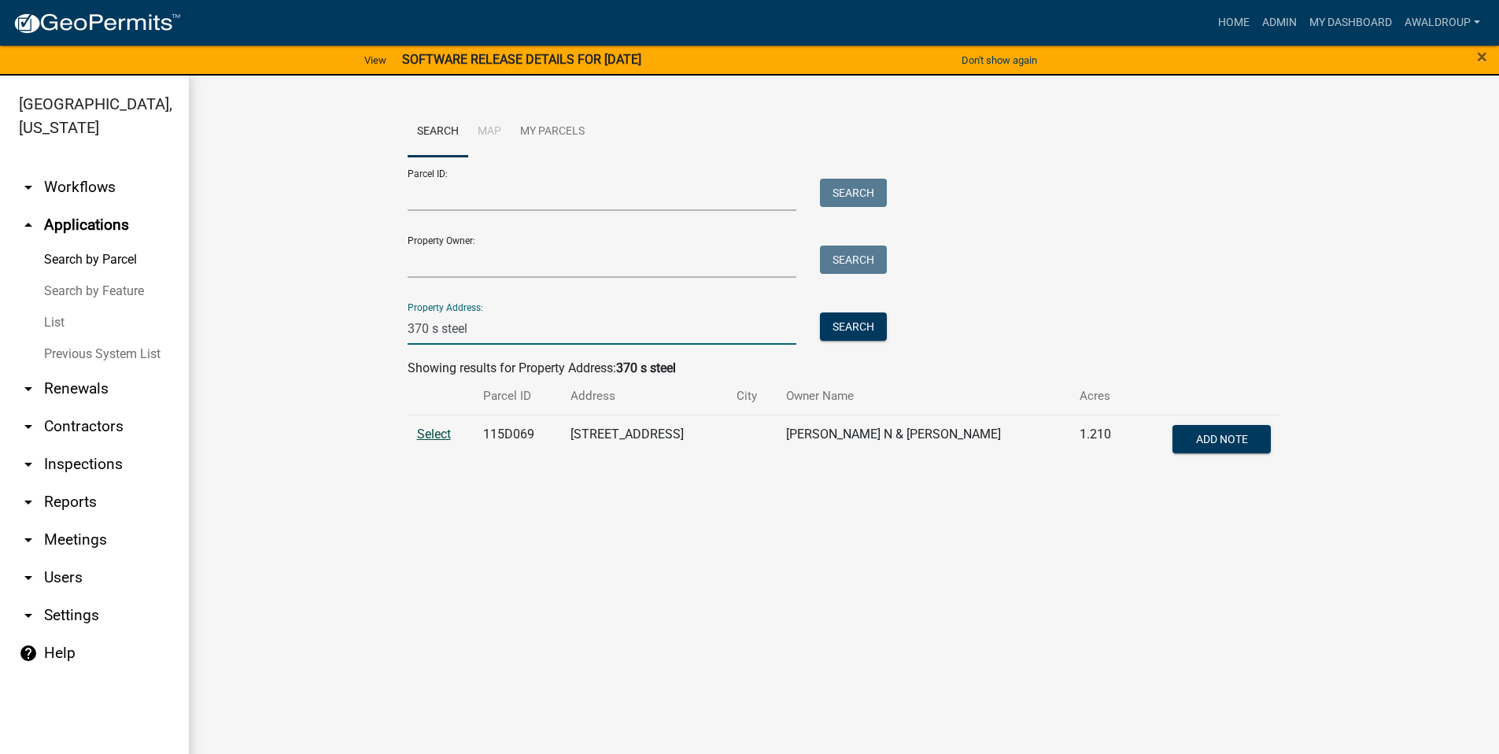
type input "370 s steel"
click at [437, 433] on span "Select" at bounding box center [434, 433] width 34 height 15
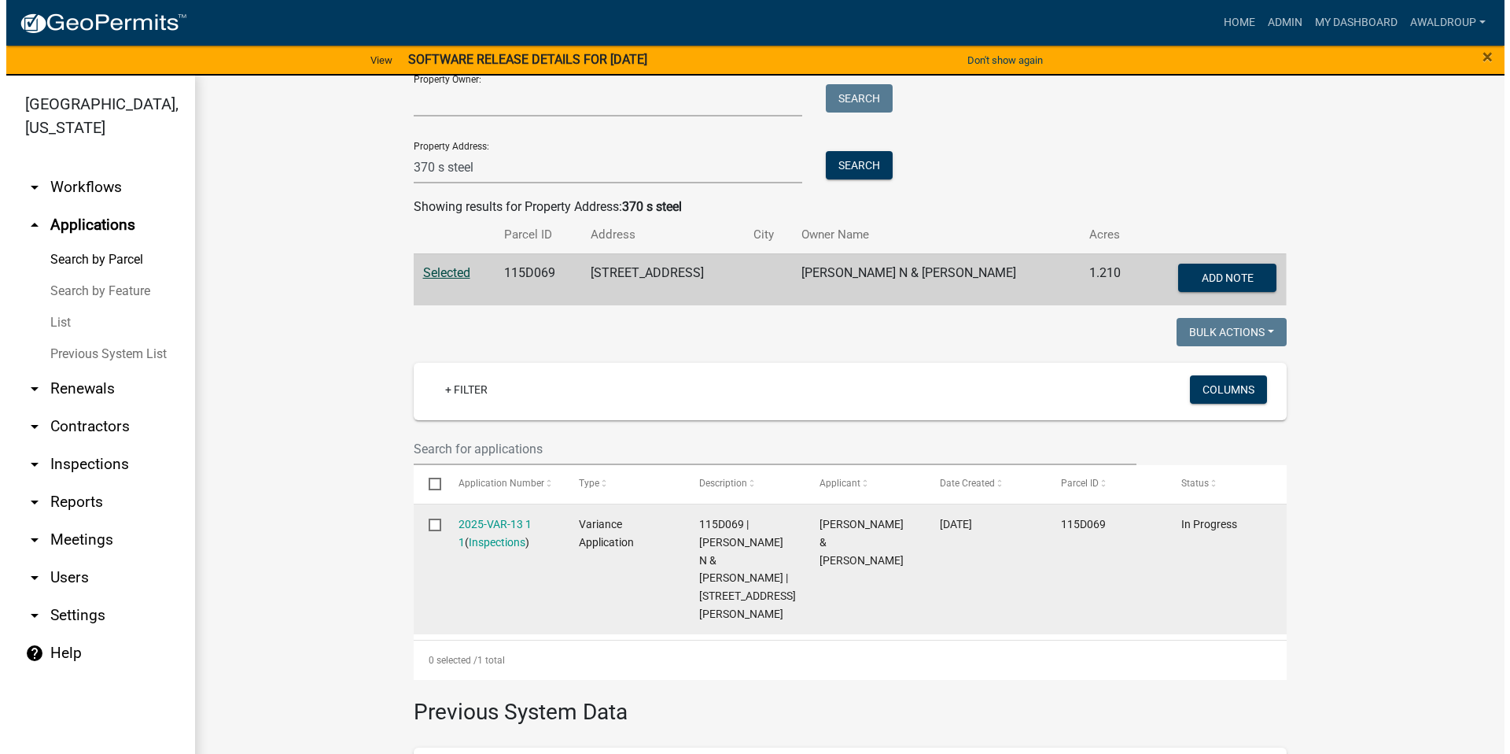
scroll to position [315, 0]
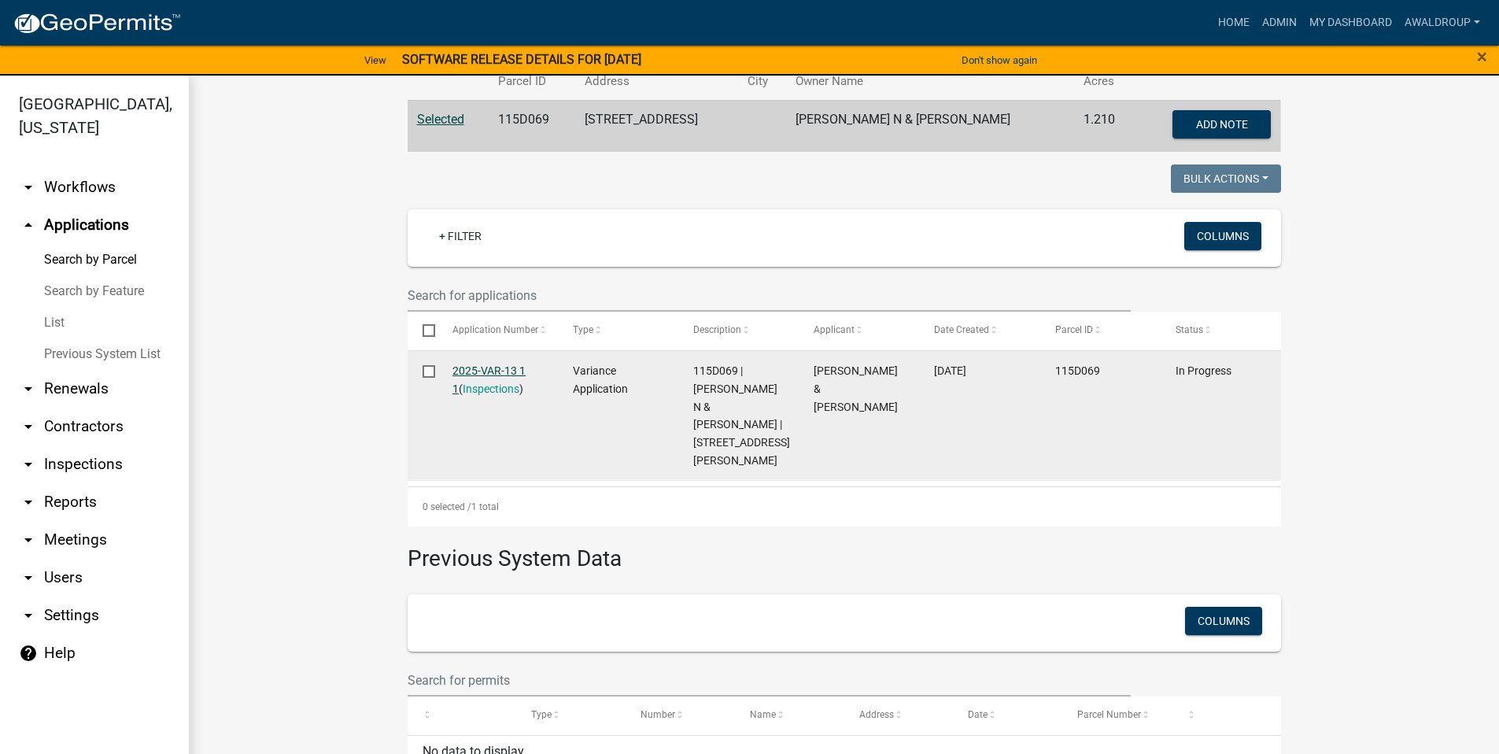
click at [502, 370] on link "2025-VAR-13 1 1" at bounding box center [488, 379] width 73 height 31
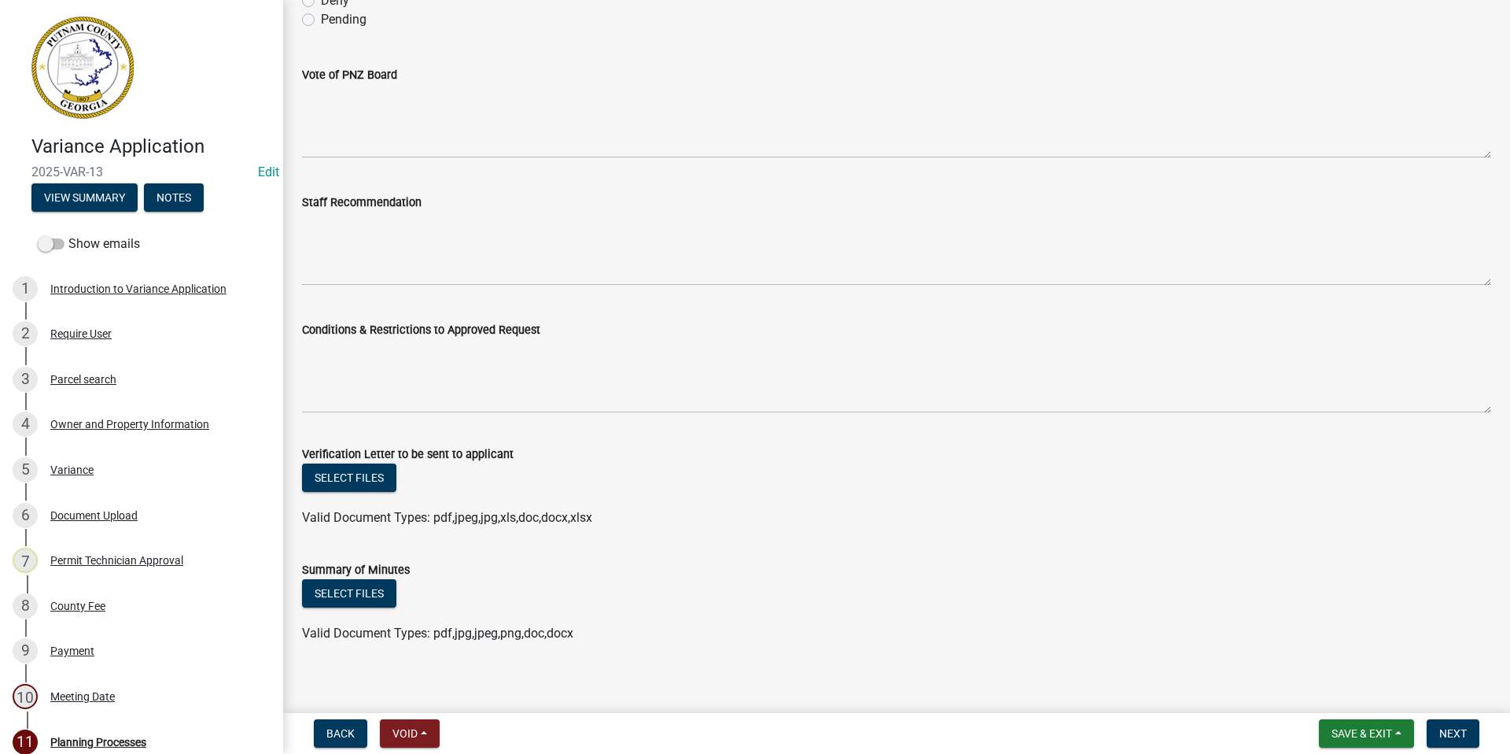
scroll to position [241, 0]
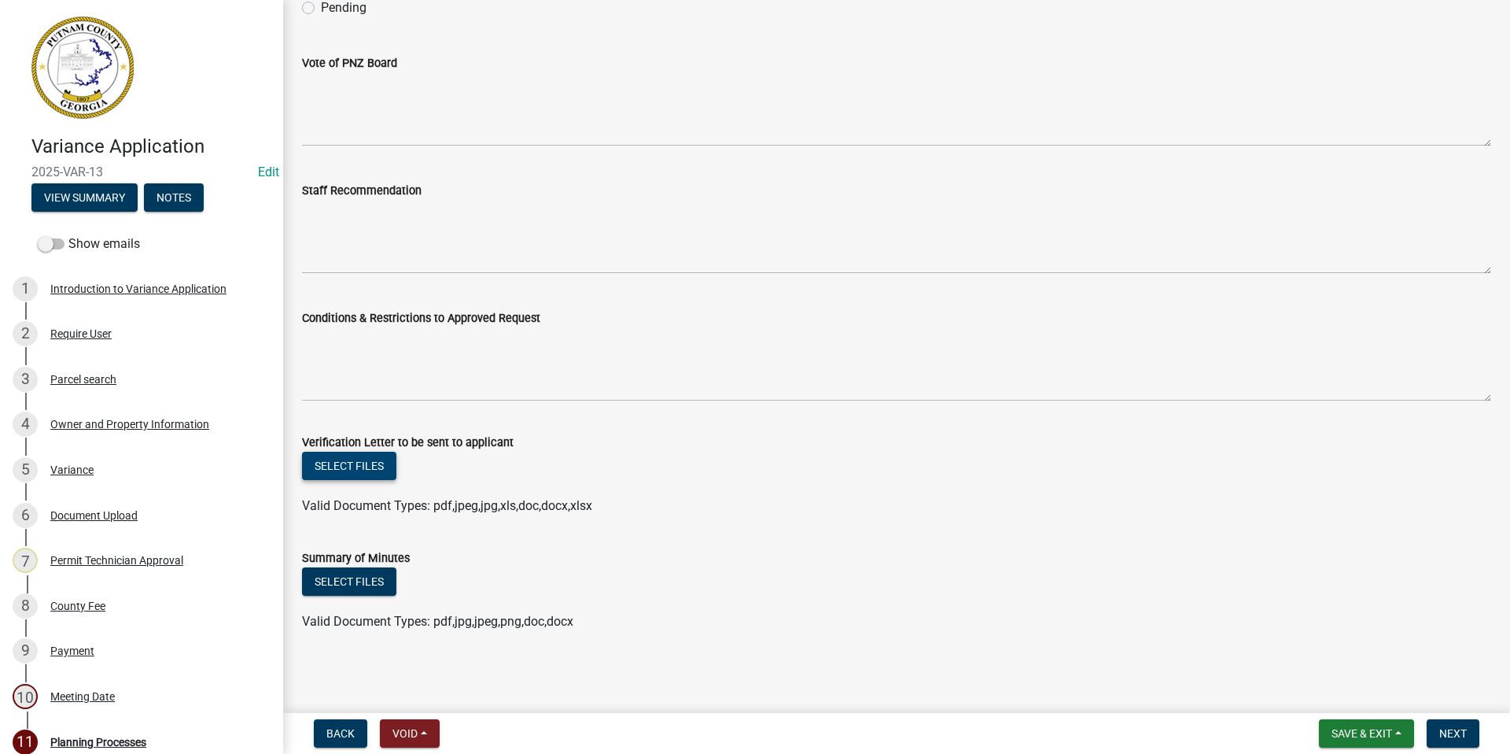
click at [366, 458] on button "Select files" at bounding box center [349, 466] width 94 height 28
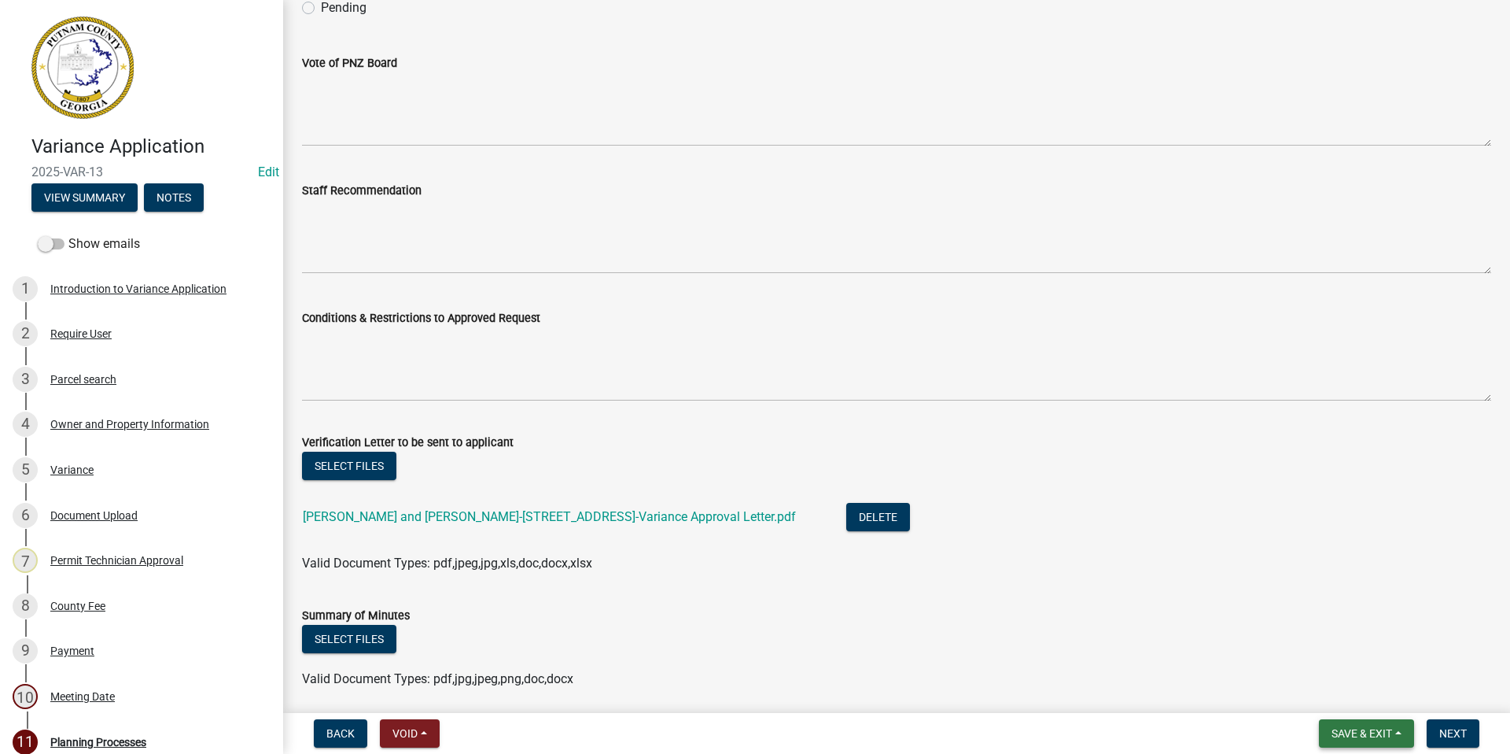
click at [1361, 730] on span "Save & Exit" at bounding box center [1362, 733] width 61 height 13
click at [1354, 695] on button "Save & Exit" at bounding box center [1352, 692] width 126 height 38
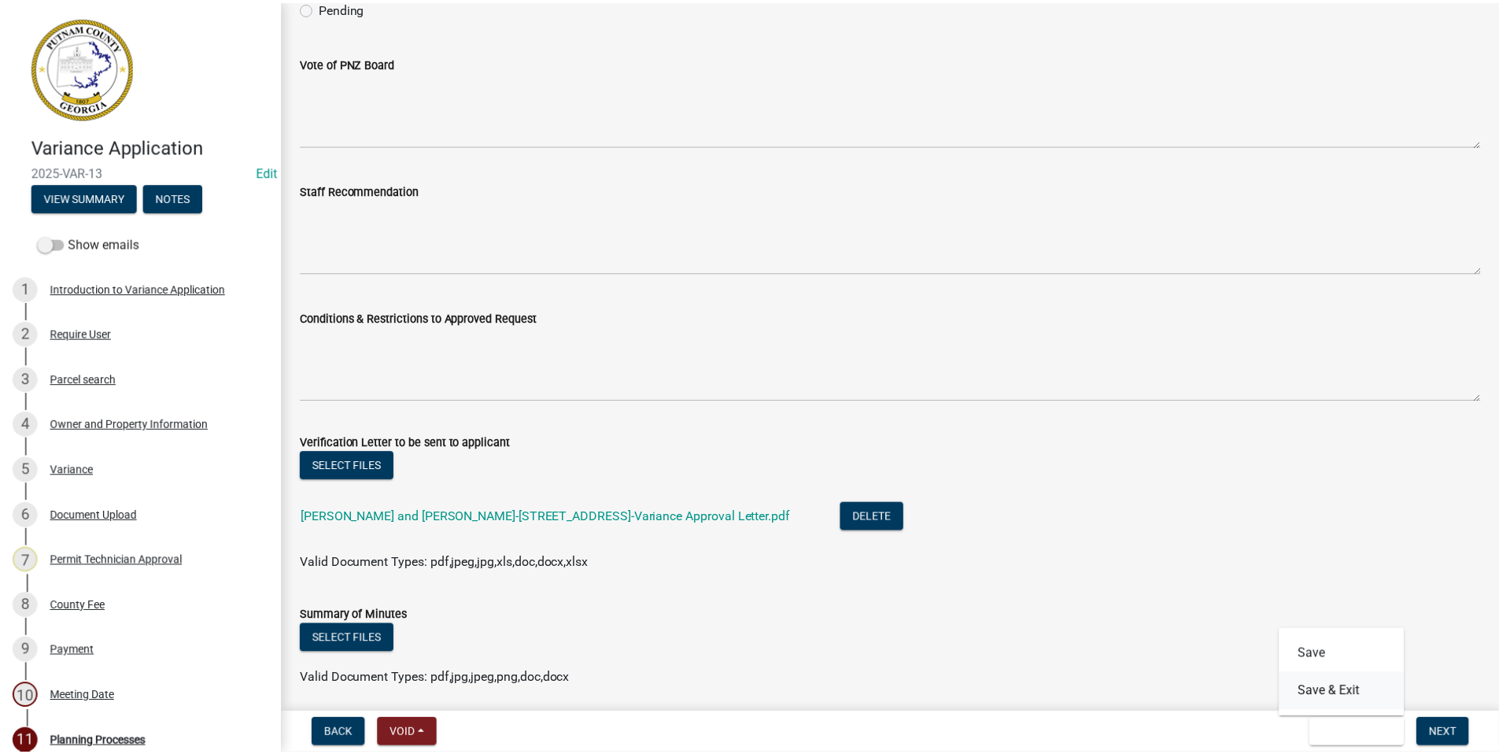
scroll to position [0, 0]
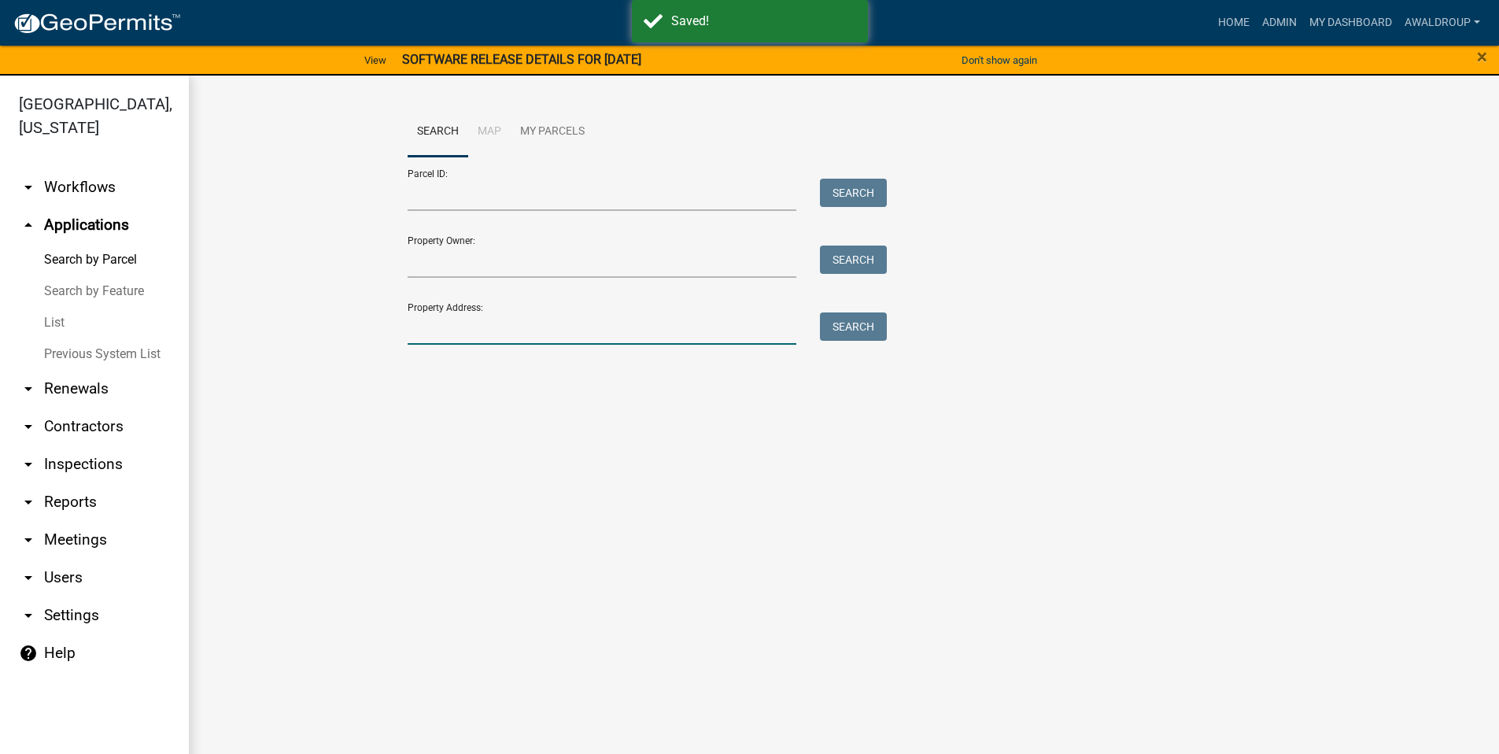
click at [444, 324] on input "Property Address:" at bounding box center [601, 328] width 389 height 32
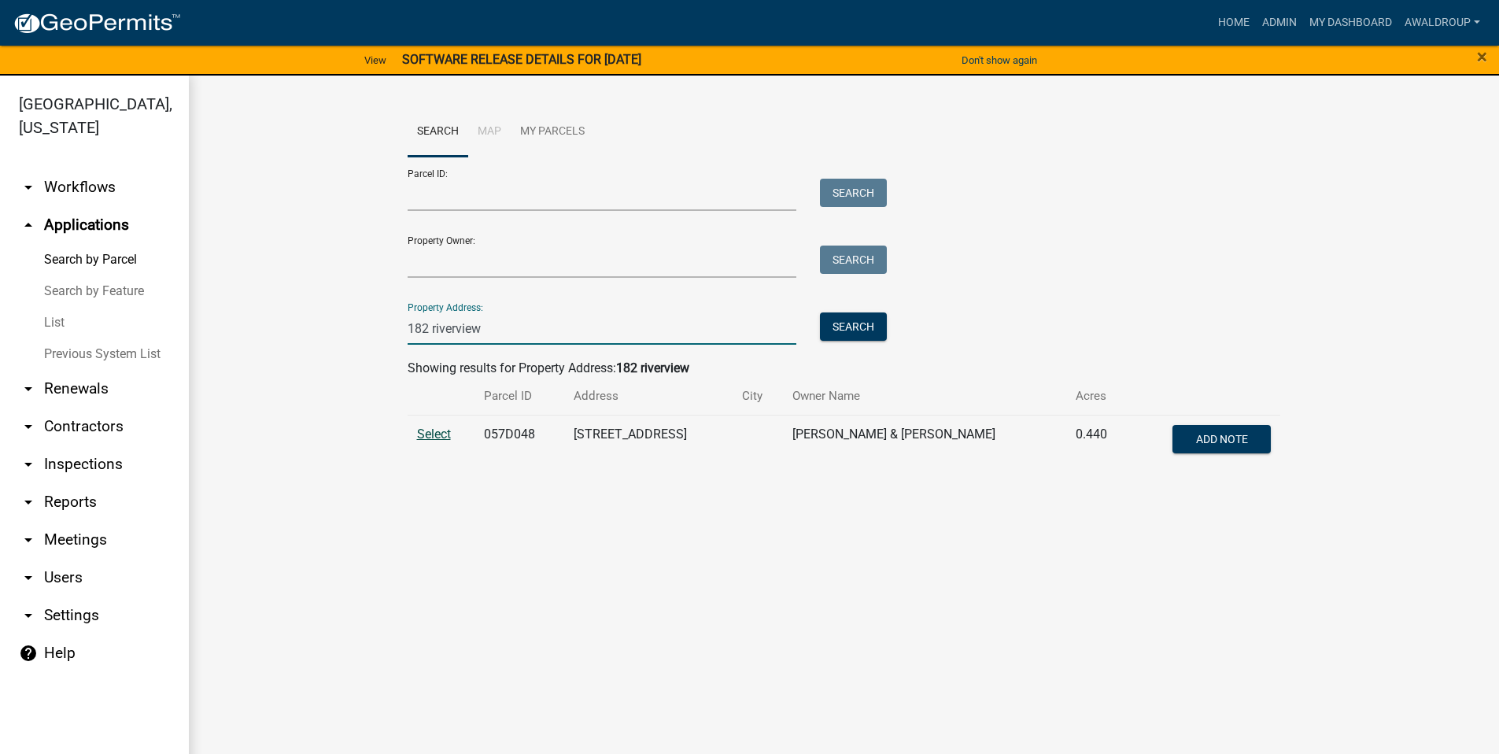
type input "182 riverview"
click at [426, 437] on span "Select" at bounding box center [434, 433] width 34 height 15
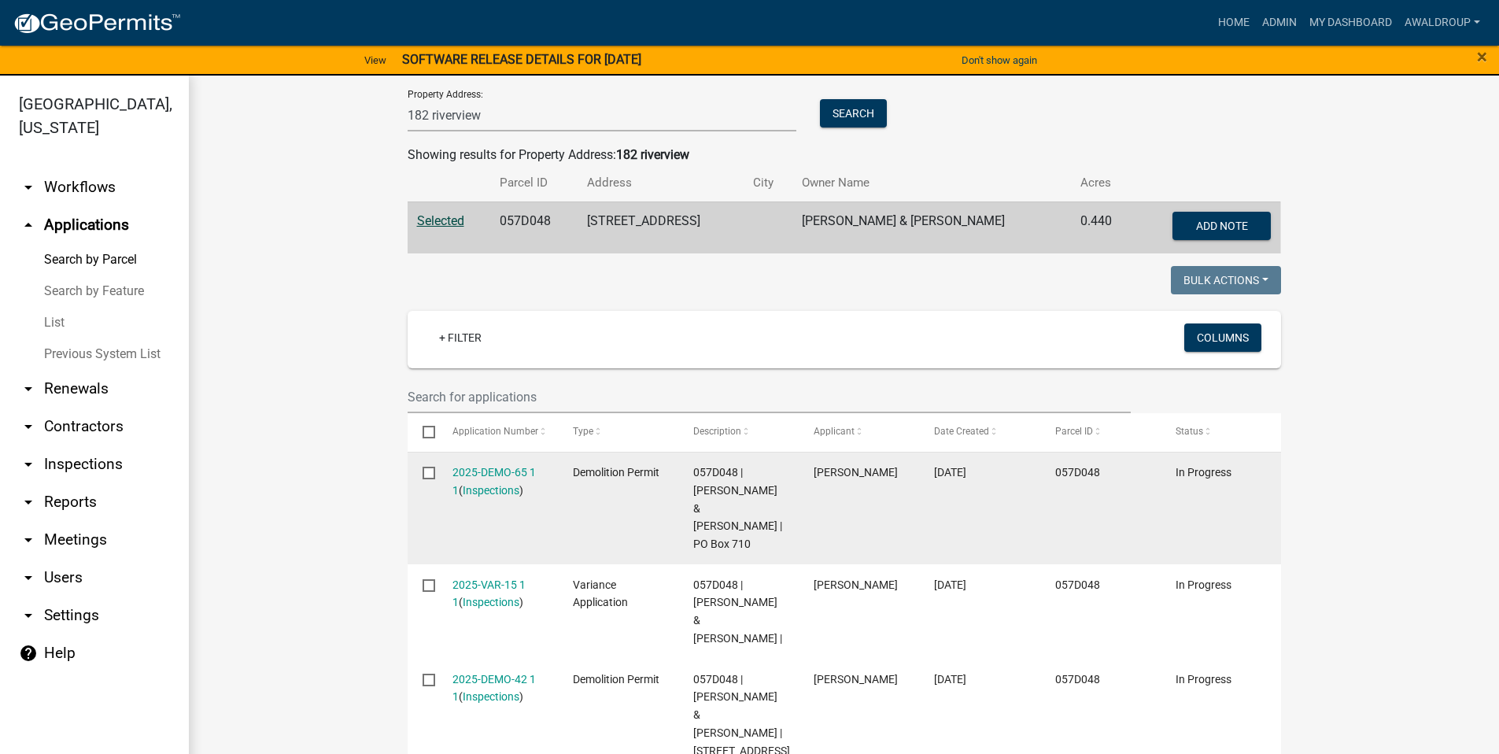
scroll to position [292, 0]
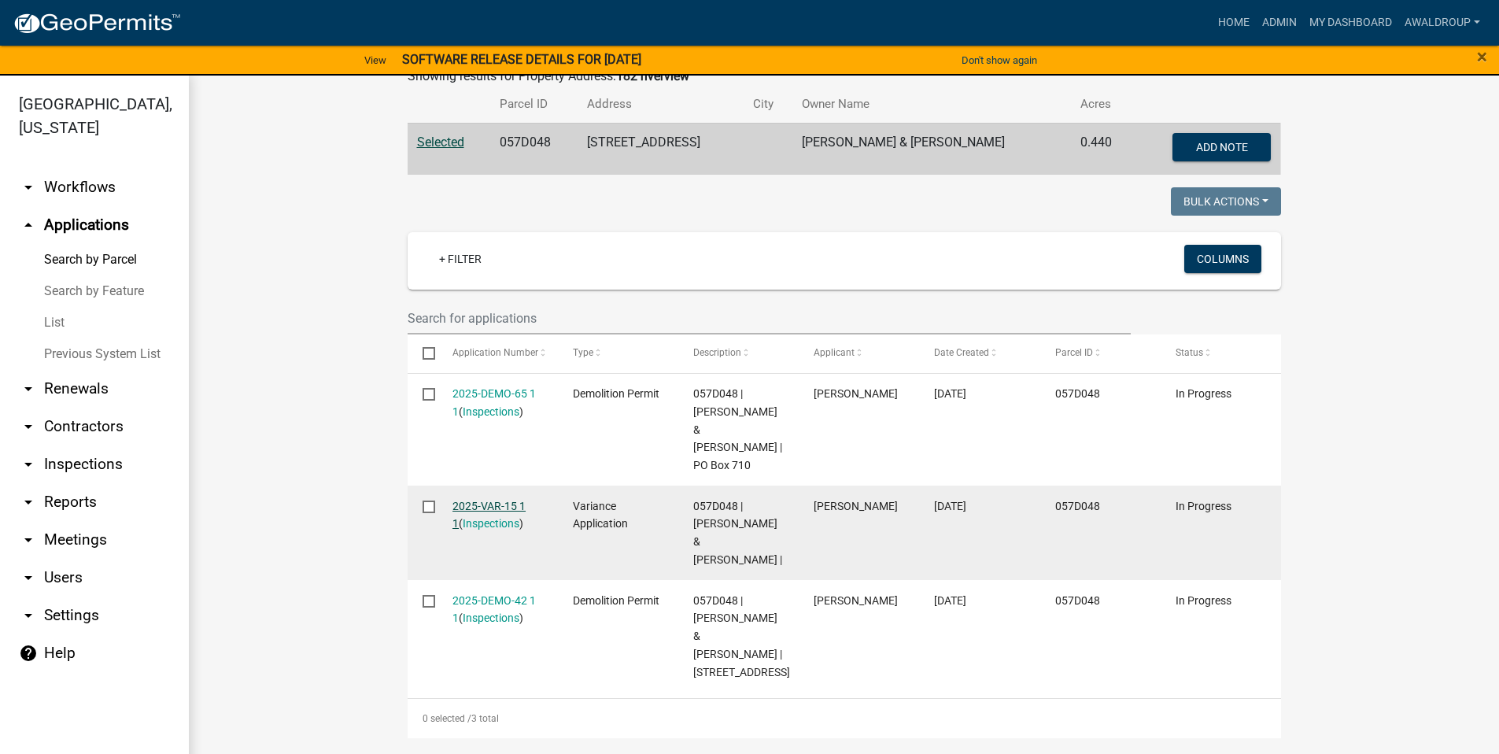
click at [500, 500] on link "2025-VAR-15 1 1" at bounding box center [488, 515] width 73 height 31
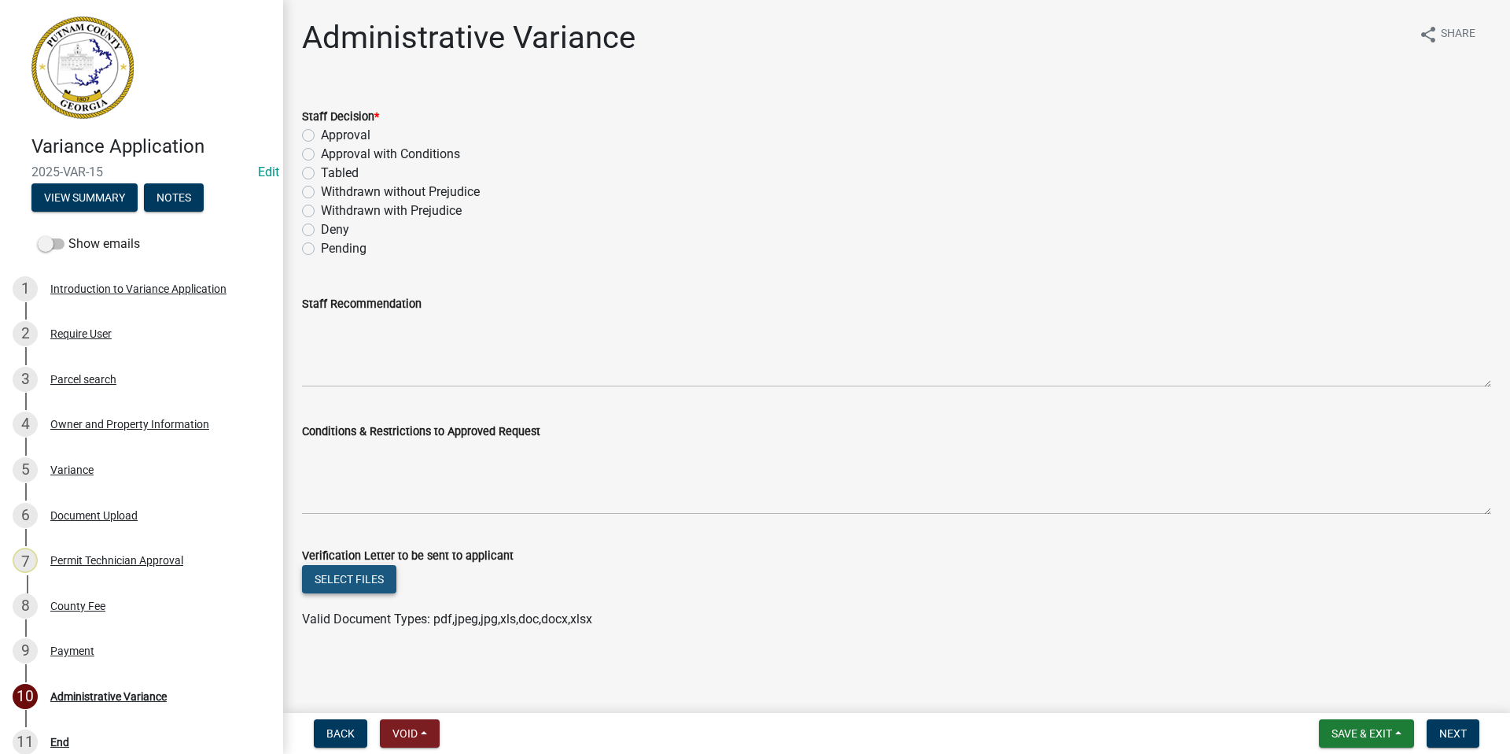
click at [358, 576] on button "Select files" at bounding box center [349, 579] width 94 height 28
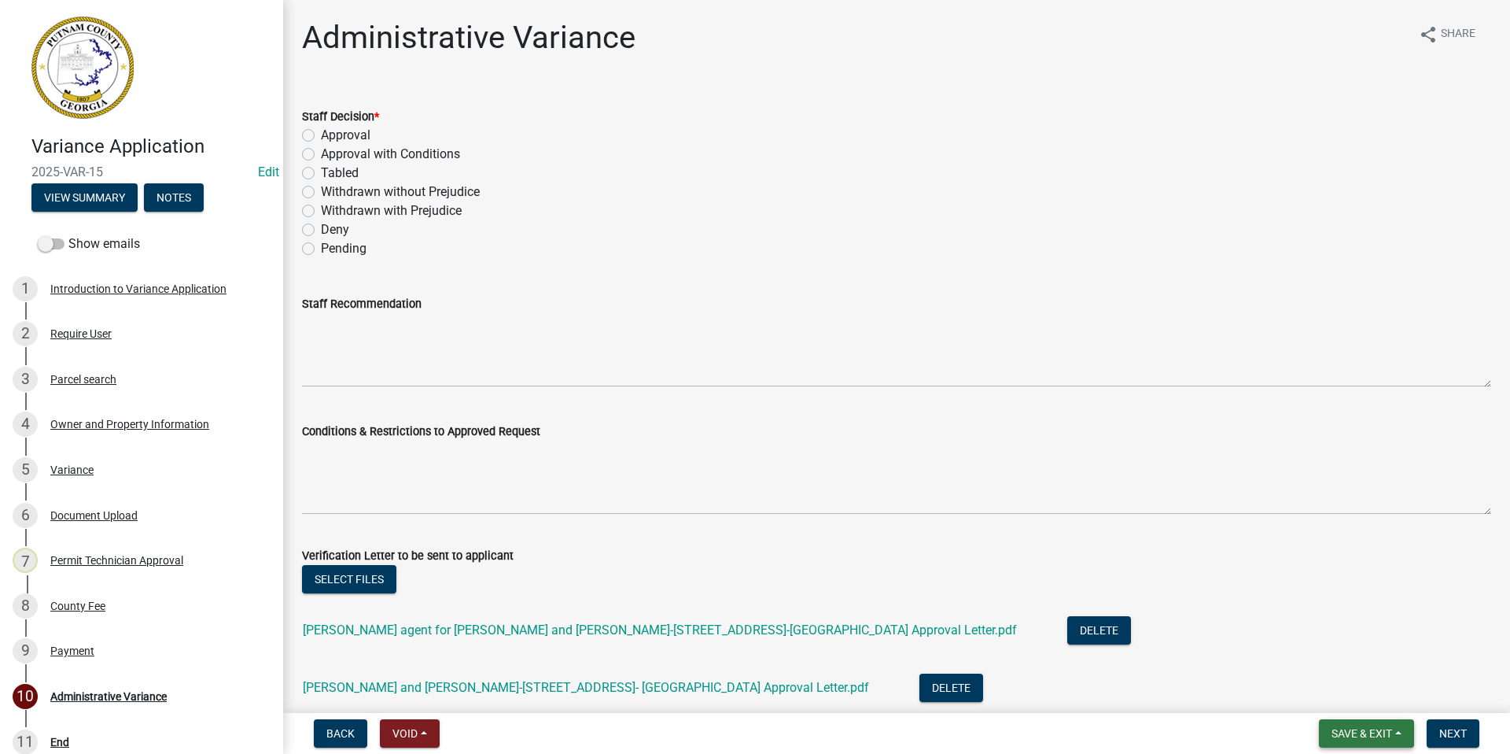
click at [1340, 721] on button "Save & Exit" at bounding box center [1366, 733] width 95 height 28
click at [1316, 690] on button "Save & Exit" at bounding box center [1352, 692] width 126 height 38
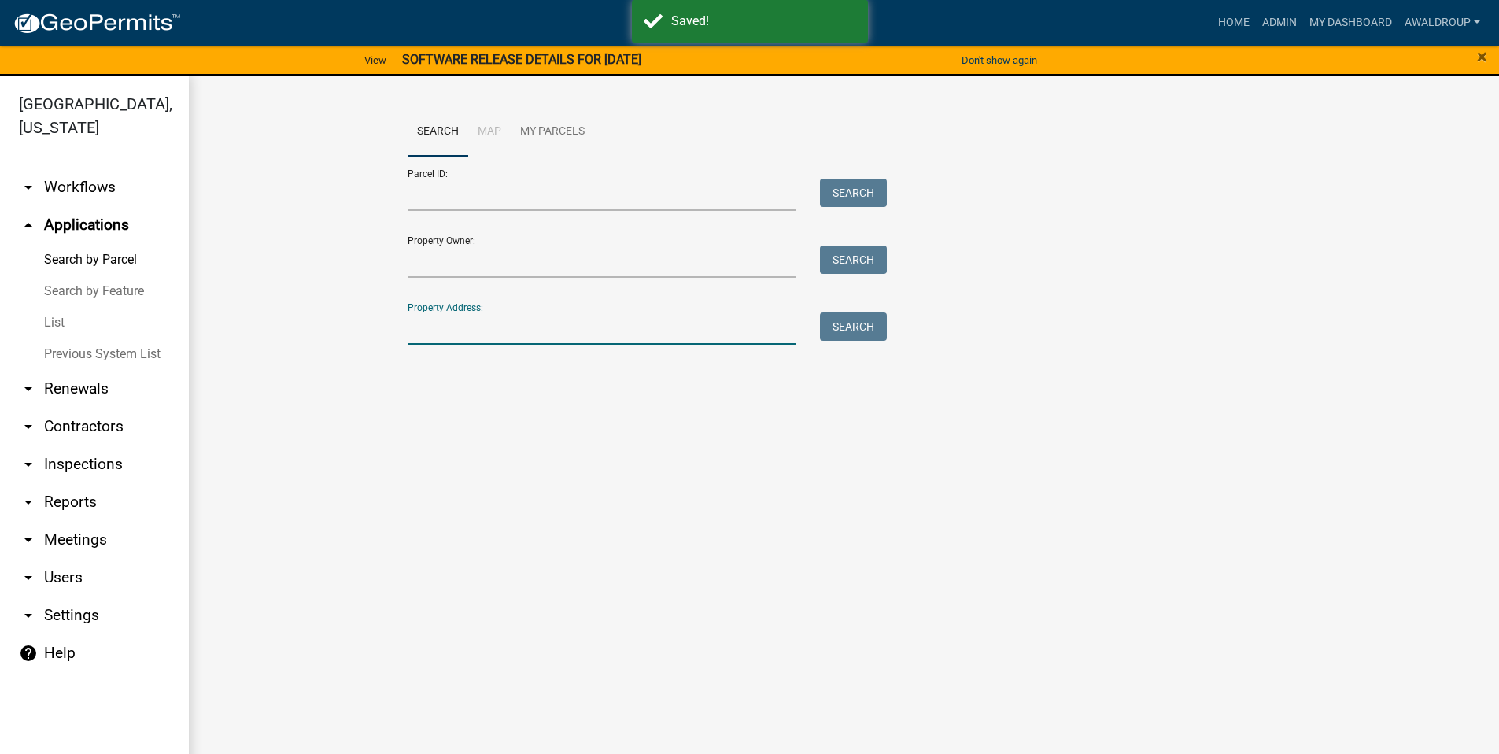
click at [512, 332] on input "Property Address:" at bounding box center [601, 328] width 389 height 32
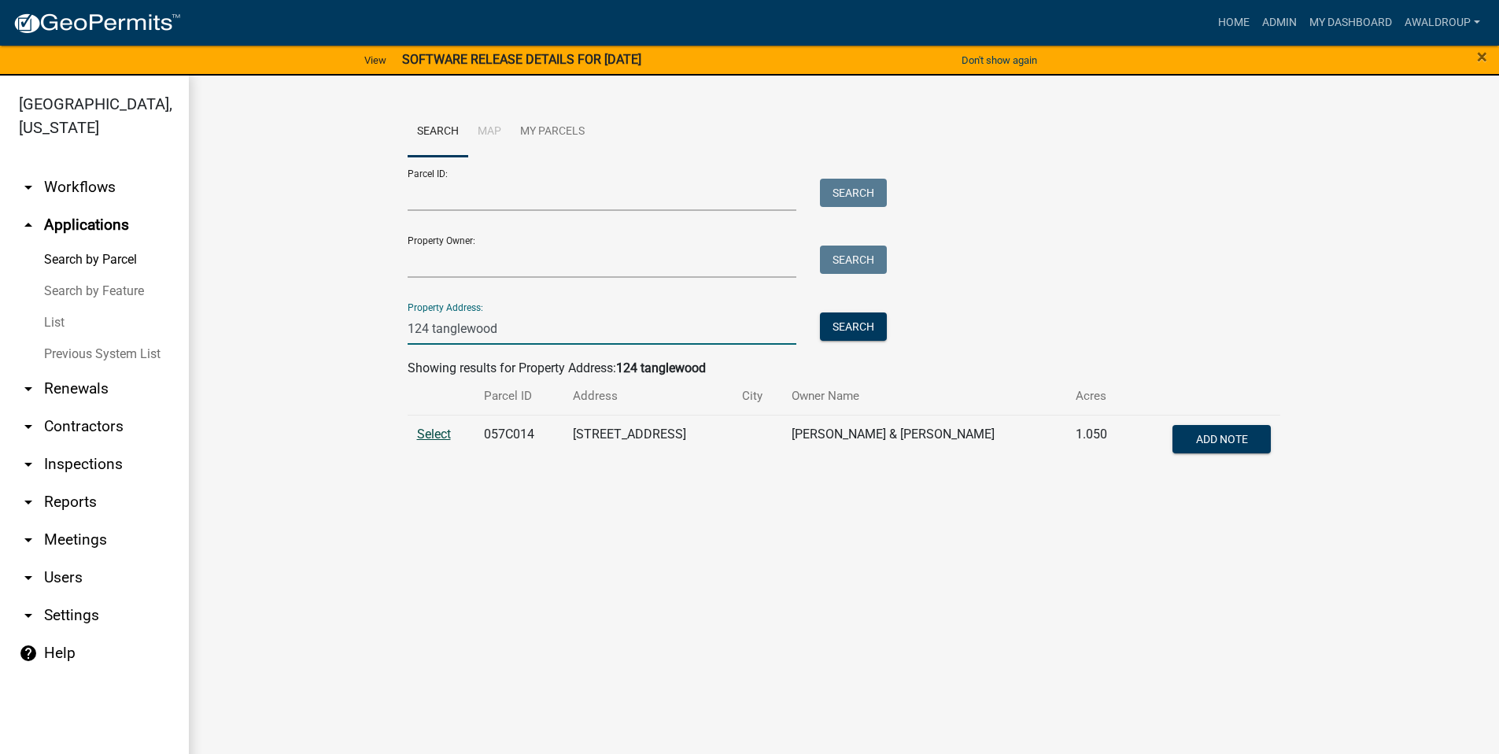
type input "124 tanglewood"
click at [432, 434] on span "Select" at bounding box center [434, 433] width 34 height 15
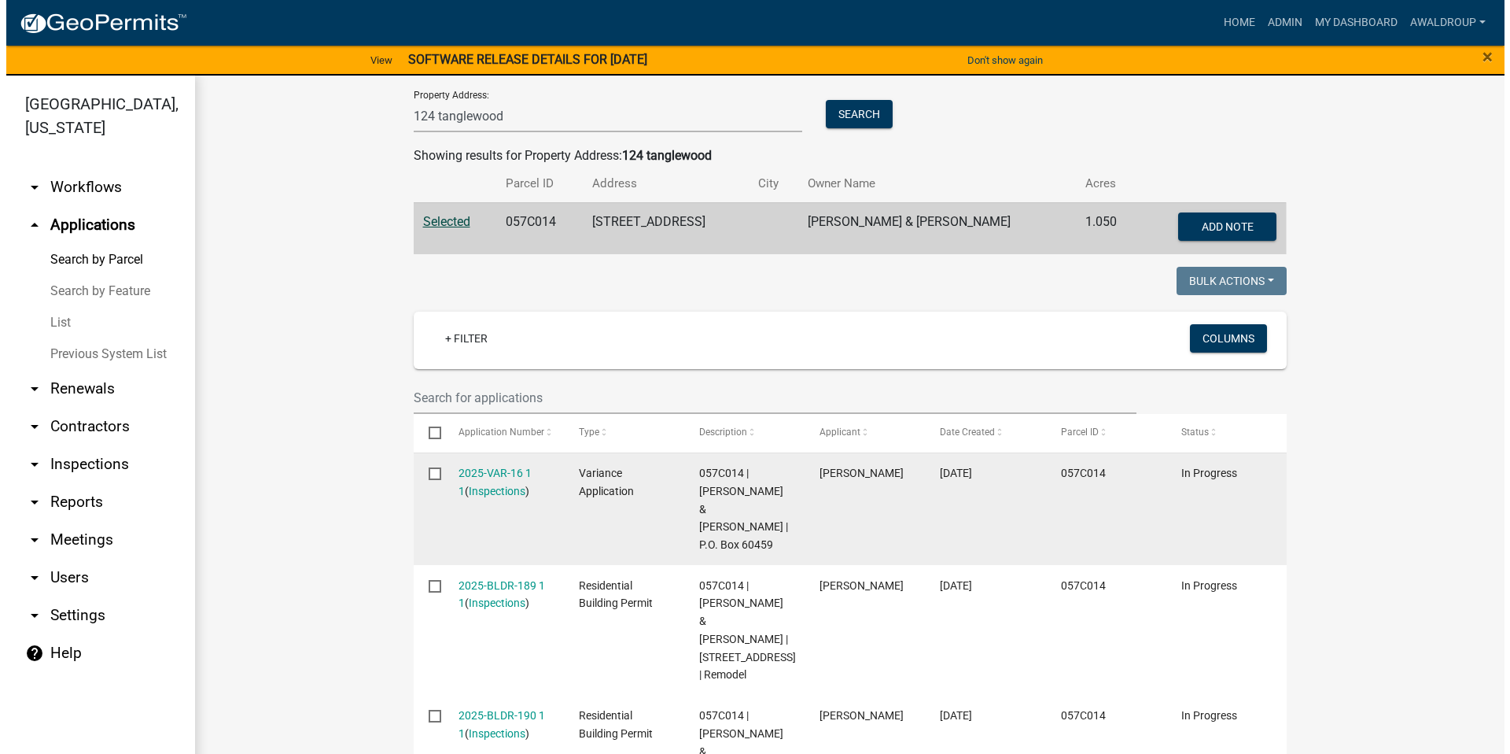
scroll to position [236, 0]
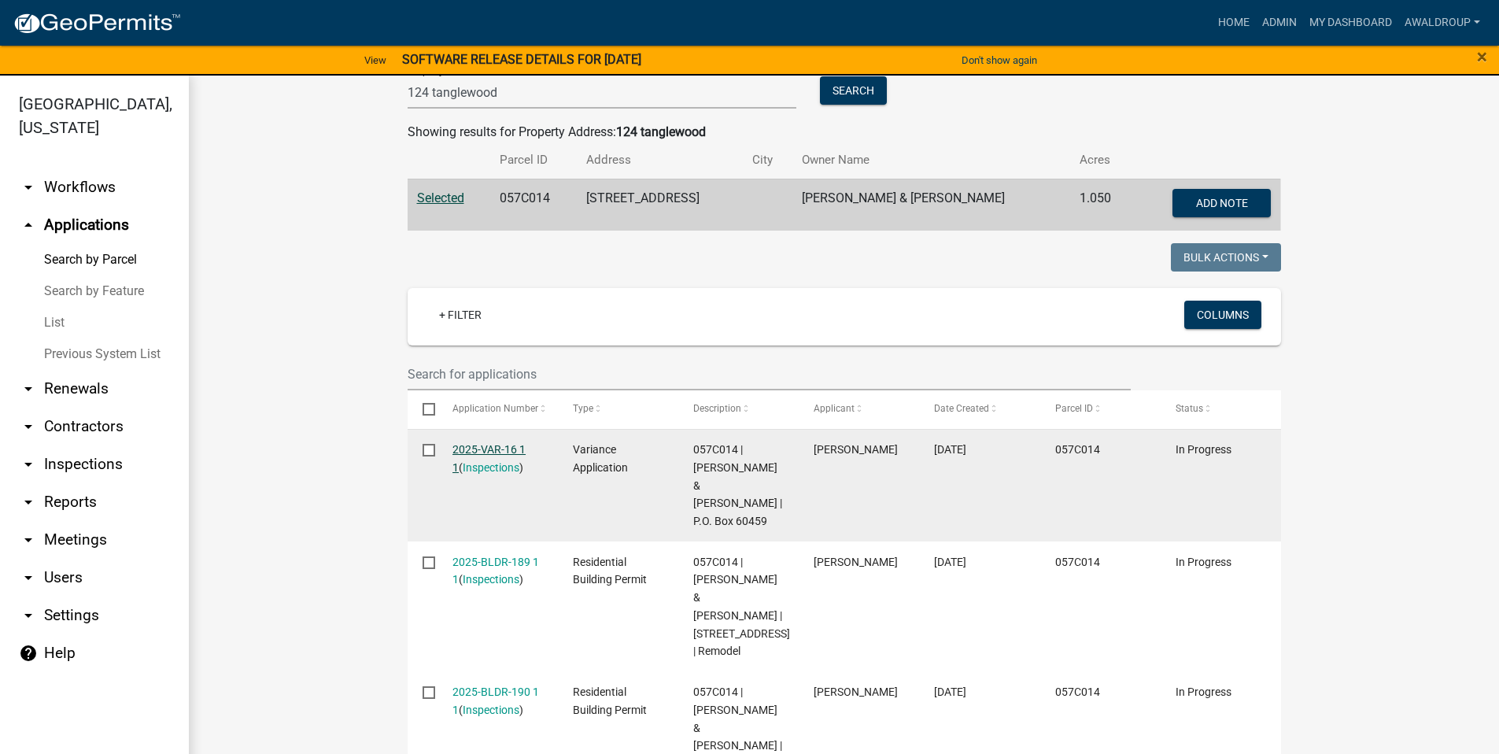
click at [500, 444] on link "2025-VAR-16 1 1" at bounding box center [488, 458] width 73 height 31
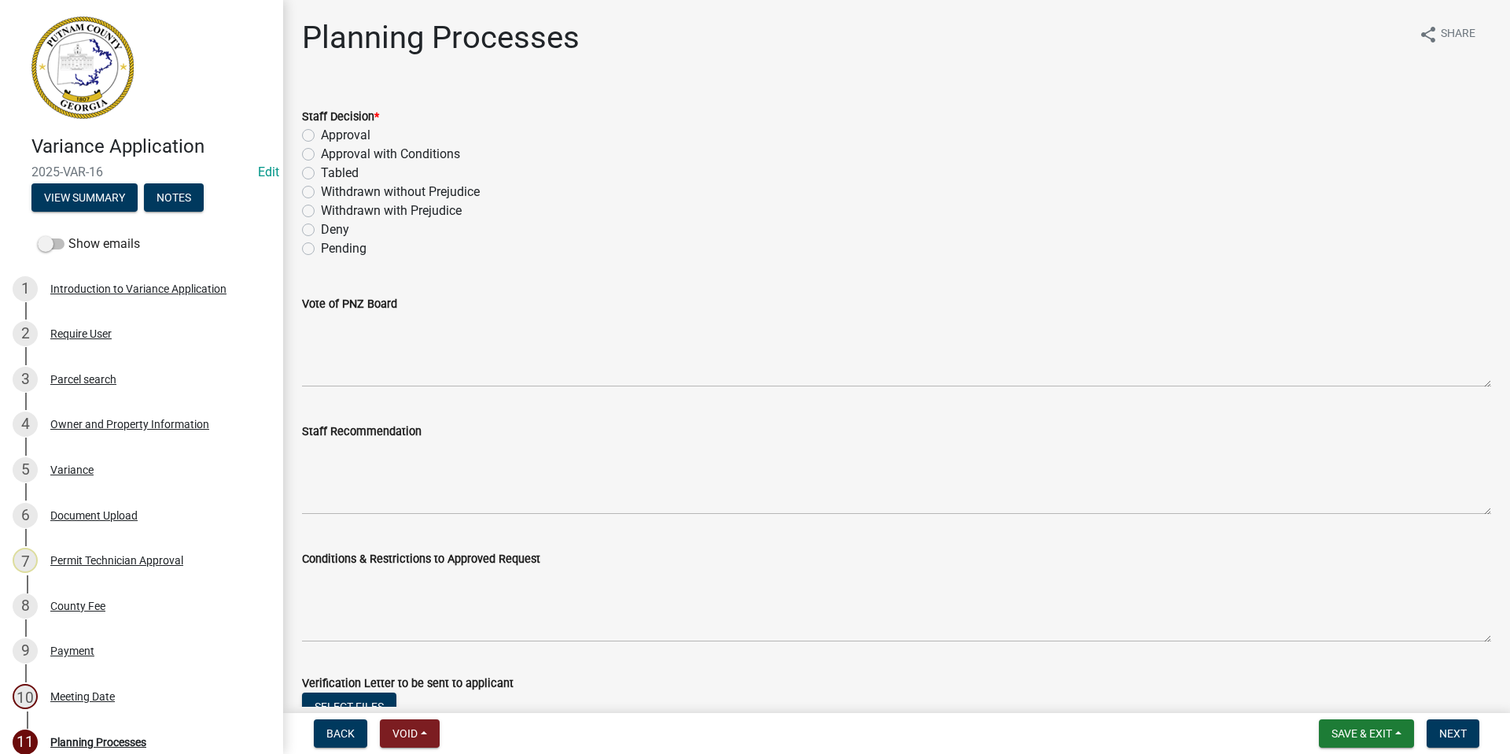
scroll to position [236, 0]
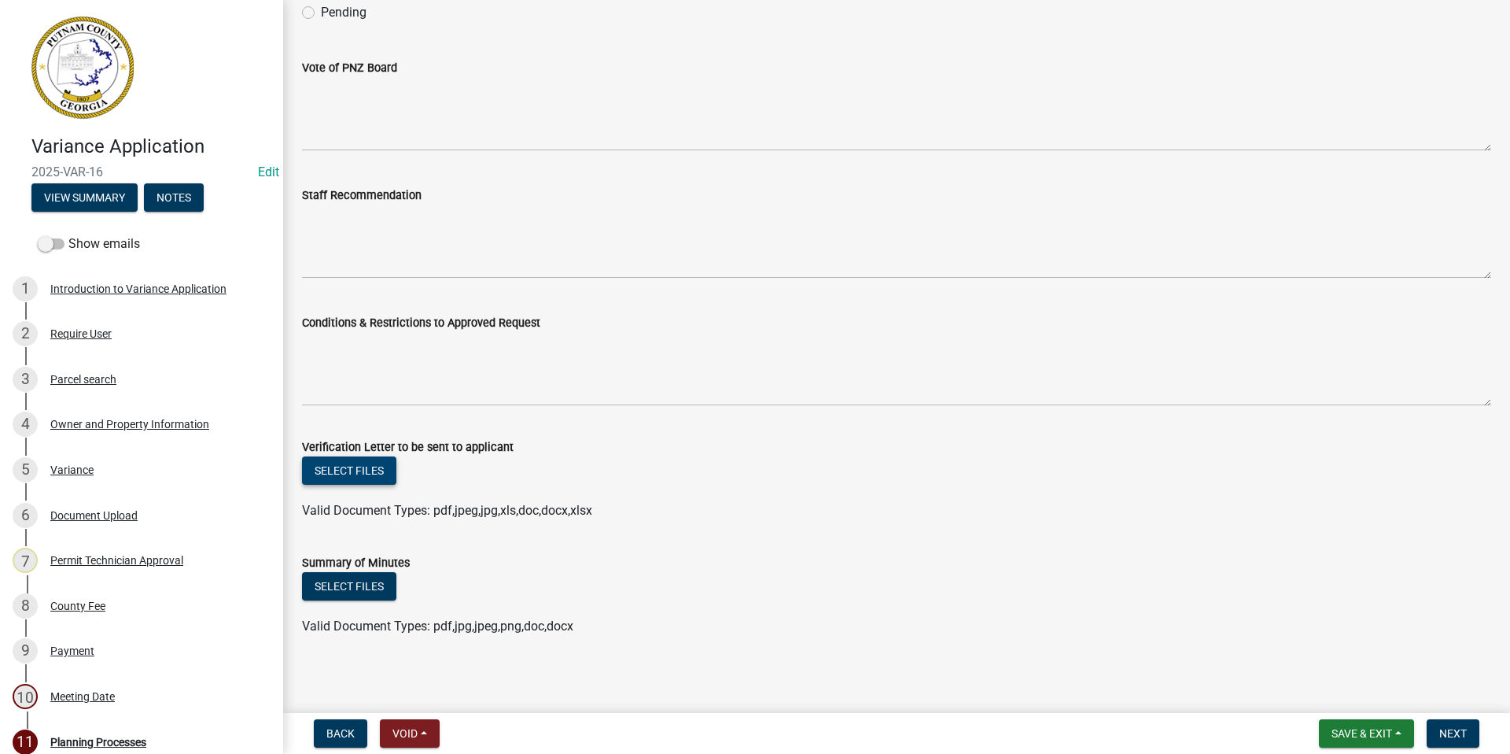
click at [328, 463] on button "Select files" at bounding box center [349, 470] width 94 height 28
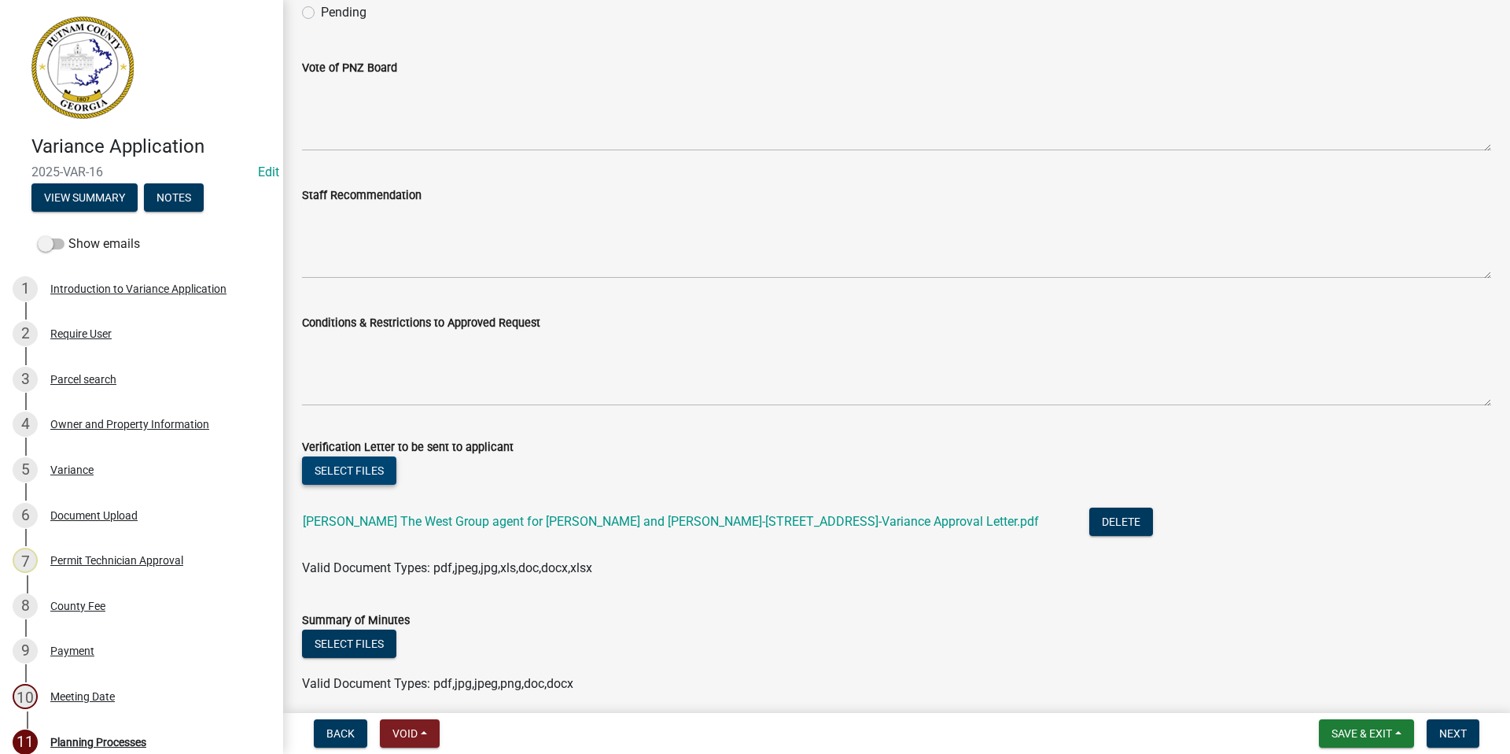
click at [363, 464] on button "Select files" at bounding box center [349, 470] width 94 height 28
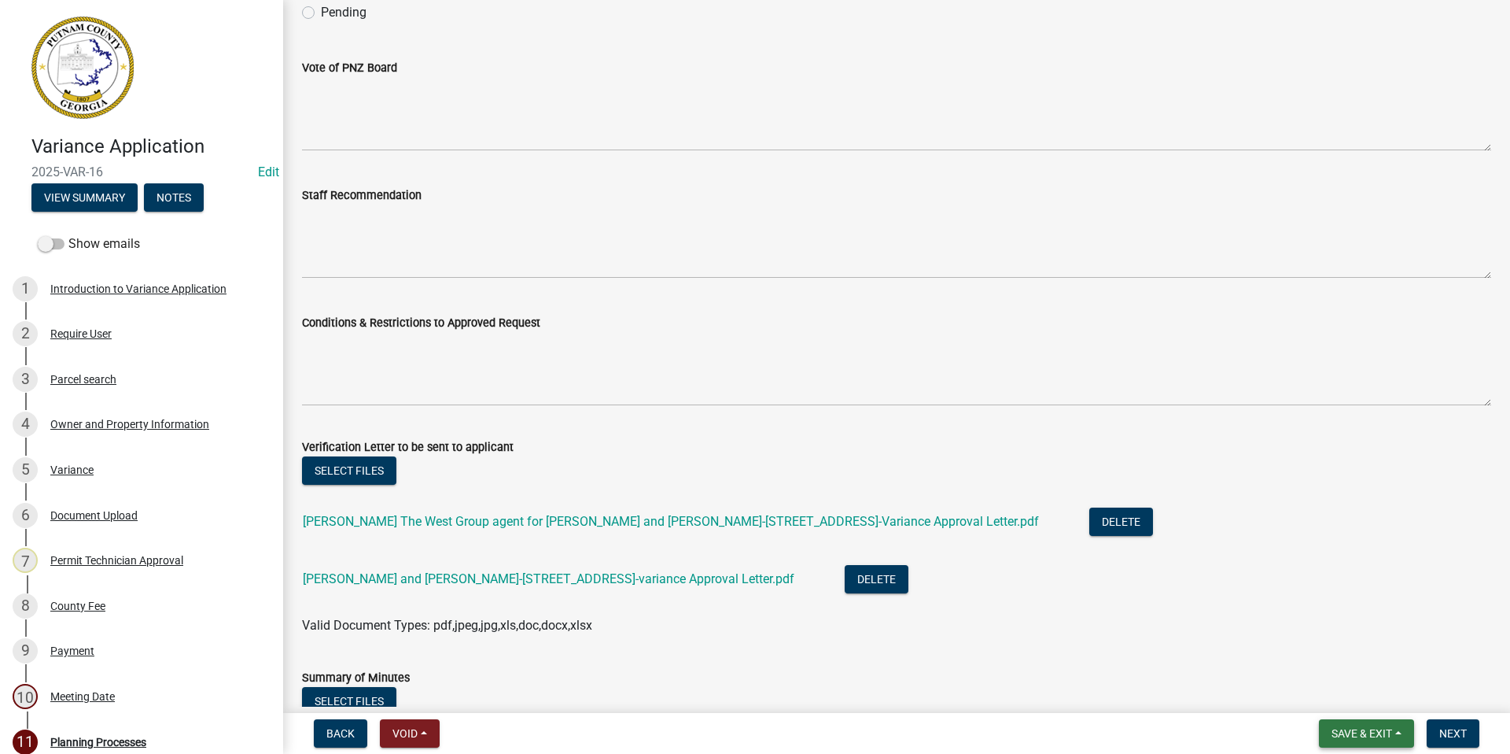
click at [1365, 725] on button "Save & Exit" at bounding box center [1366, 733] width 95 height 28
click at [1345, 687] on button "Save & Exit" at bounding box center [1352, 692] width 126 height 38
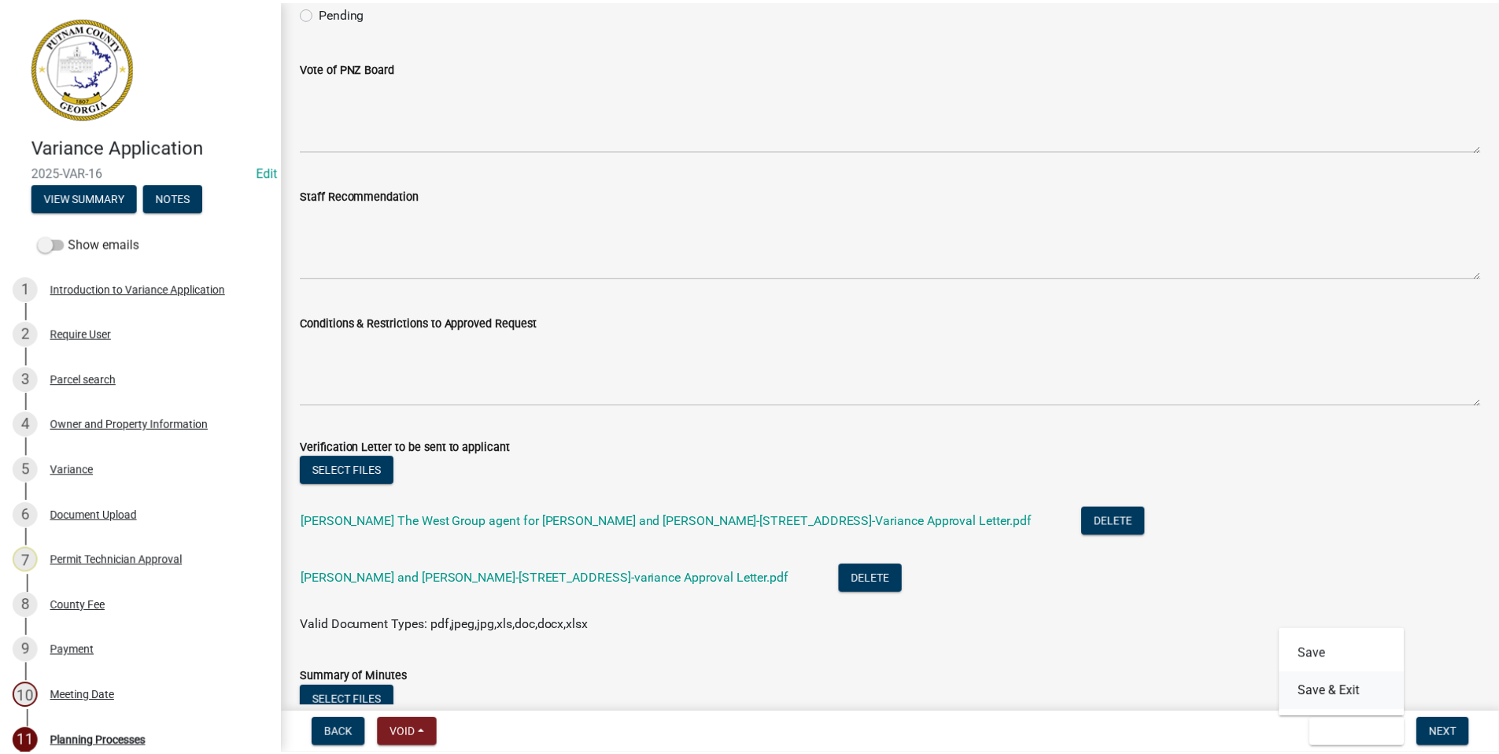
scroll to position [0, 0]
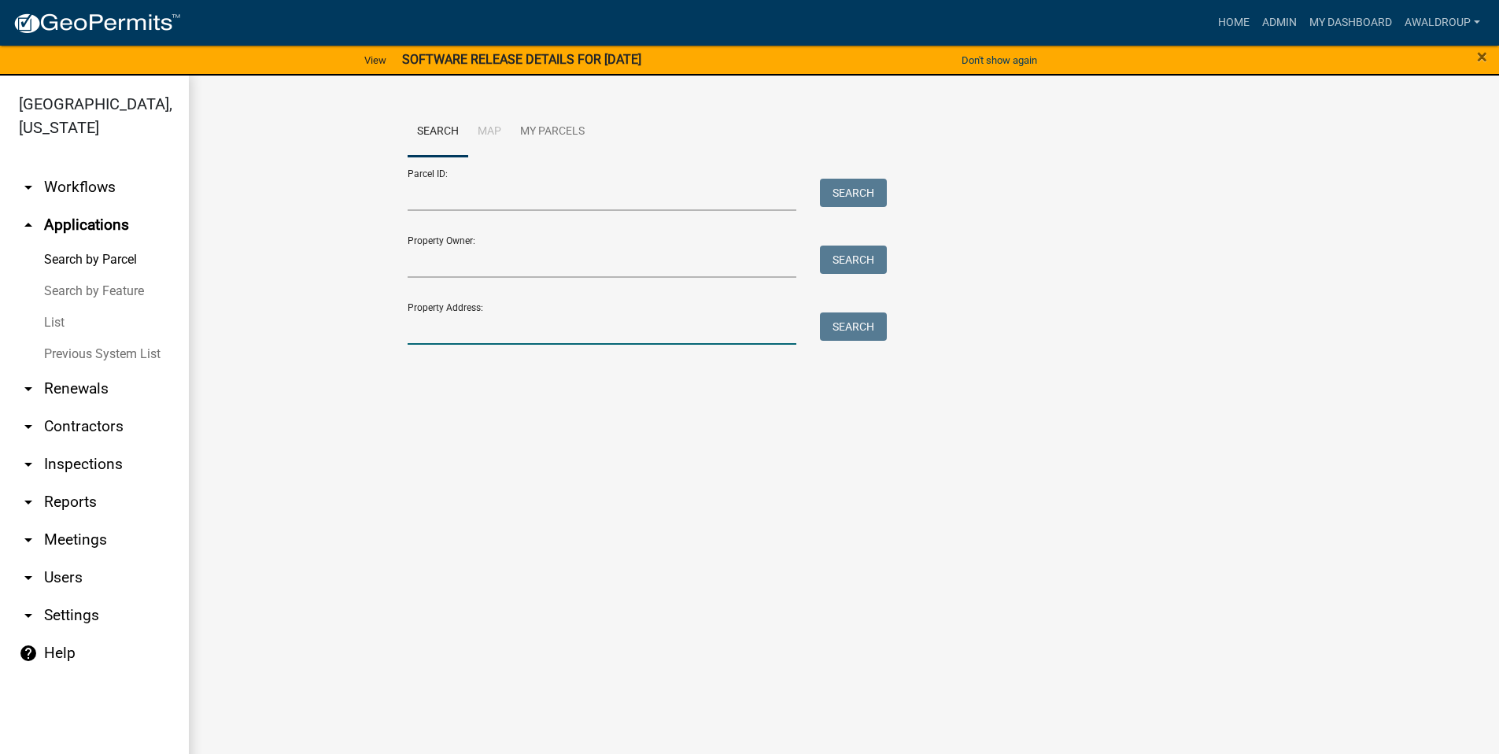
click at [506, 323] on input "Property Address:" at bounding box center [601, 328] width 389 height 32
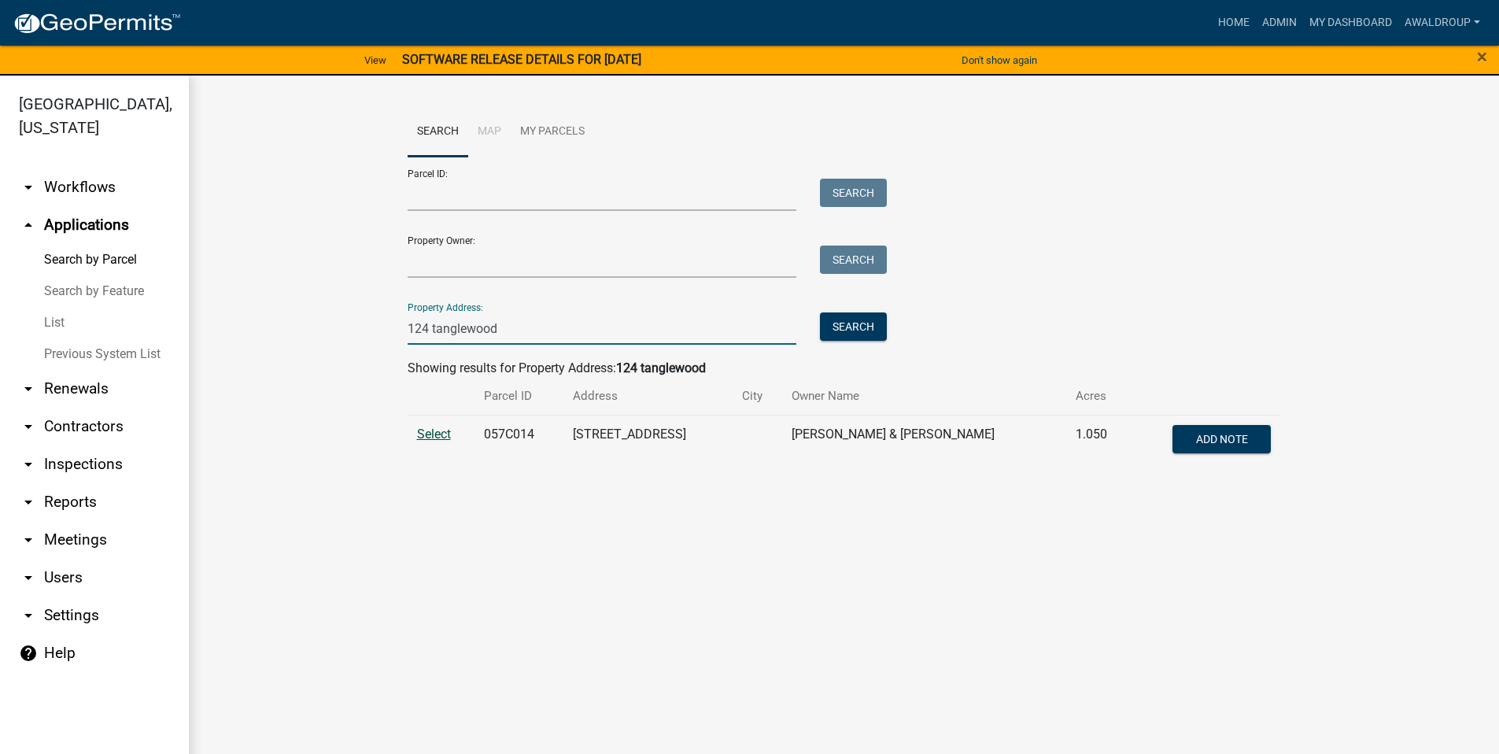
type input "124 tanglewood"
click at [422, 433] on span "Select" at bounding box center [434, 433] width 34 height 15
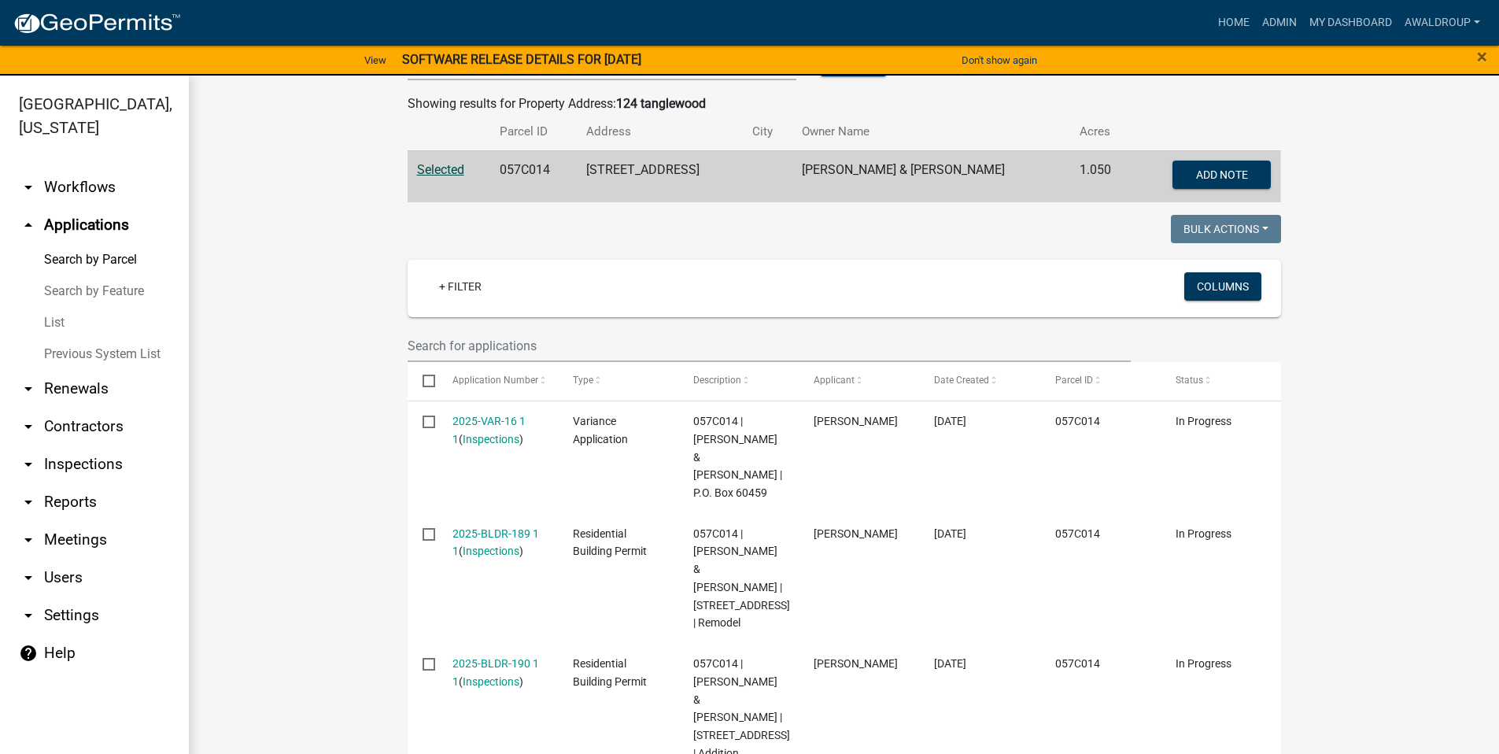
scroll to position [292, 0]
